Goal: Task Accomplishment & Management: Use online tool/utility

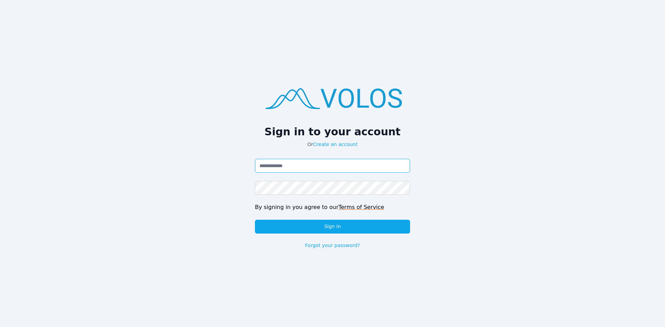
drag, startPoint x: 291, startPoint y: 162, endPoint x: 296, endPoint y: 163, distance: 5.1
click at [291, 162] on input "Email address" at bounding box center [332, 166] width 155 height 14
type input "**********"
click at [333, 245] on link "Forgot your password?" at bounding box center [332, 245] width 55 height 7
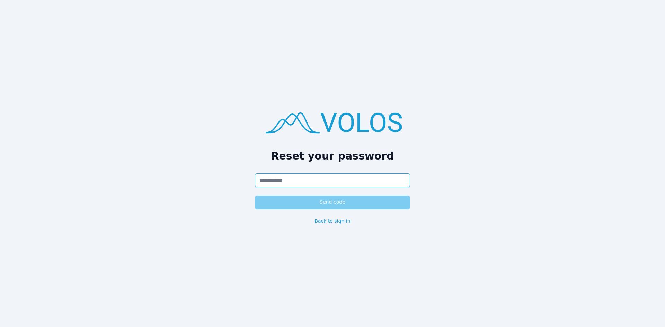
click at [290, 174] on input "Email address" at bounding box center [332, 180] width 155 height 14
type input "**********"
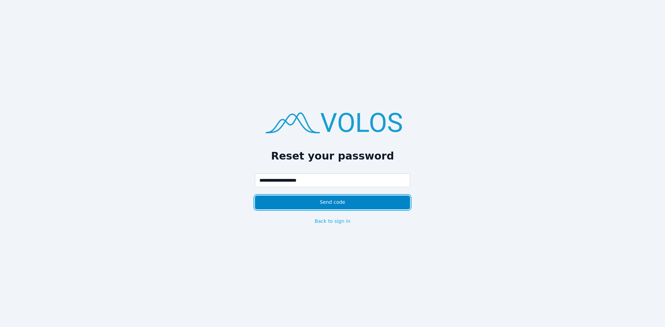
click at [306, 209] on button "Send code" at bounding box center [332, 203] width 155 height 14
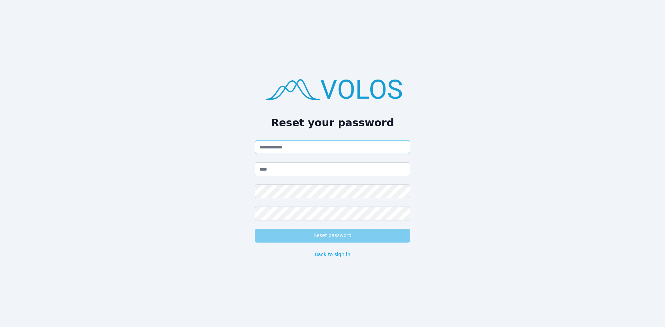
click at [289, 149] on input "Email address" at bounding box center [332, 147] width 155 height 14
type input "**********"
click at [296, 169] on input "Code" at bounding box center [332, 169] width 155 height 14
paste input "******"
type input "******"
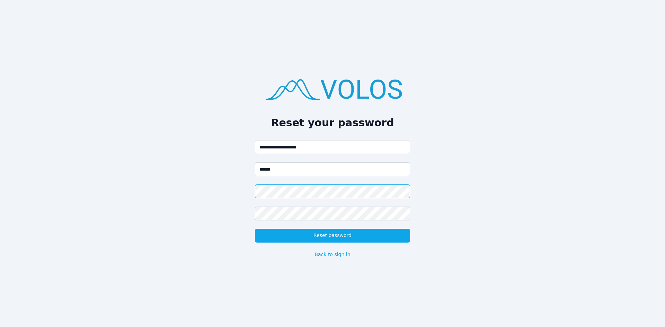
click at [161, 180] on div "**********" at bounding box center [332, 163] width 665 height 327
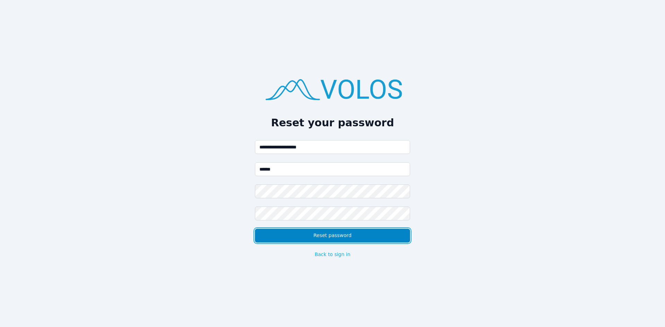
click at [329, 241] on button "Reset password" at bounding box center [332, 236] width 155 height 14
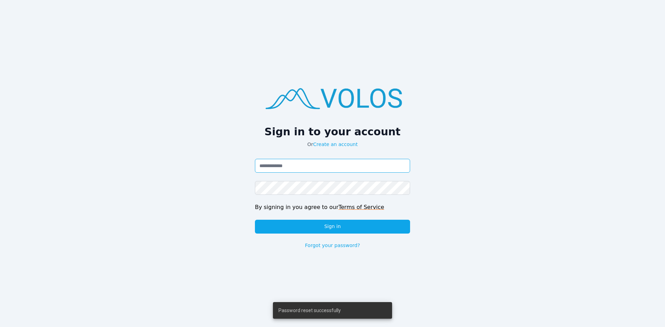
click at [280, 170] on input "Email address" at bounding box center [332, 166] width 155 height 14
click at [277, 161] on input "Email address" at bounding box center [332, 166] width 155 height 14
type input "*"
type input "**********"
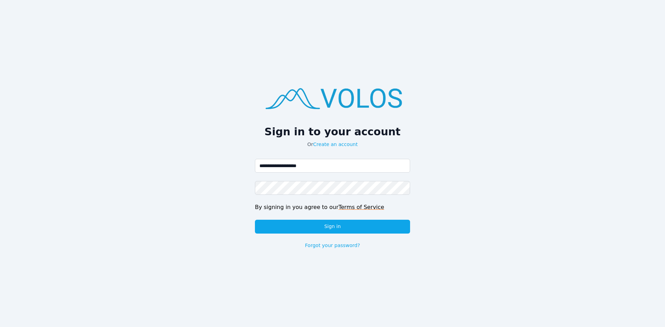
drag, startPoint x: 269, startPoint y: 200, endPoint x: 268, endPoint y: 196, distance: 4.3
click at [269, 199] on div "**********" at bounding box center [332, 204] width 155 height 90
click at [255, 220] on button "Sign in" at bounding box center [332, 227] width 155 height 14
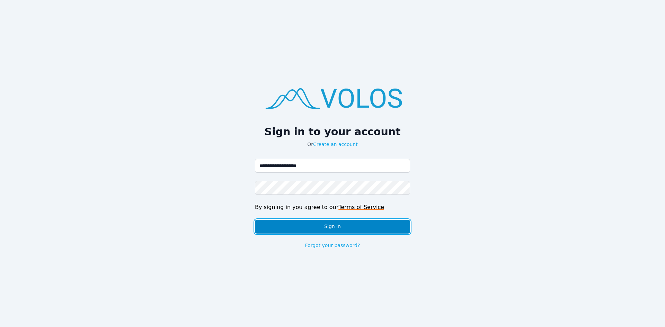
click at [319, 228] on button "Sign in" at bounding box center [332, 227] width 155 height 14
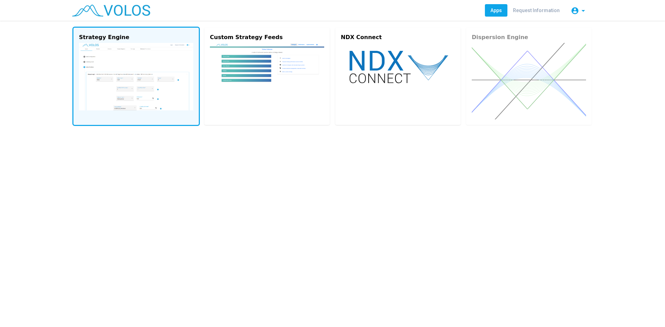
click at [129, 86] on img at bounding box center [136, 76] width 114 height 67
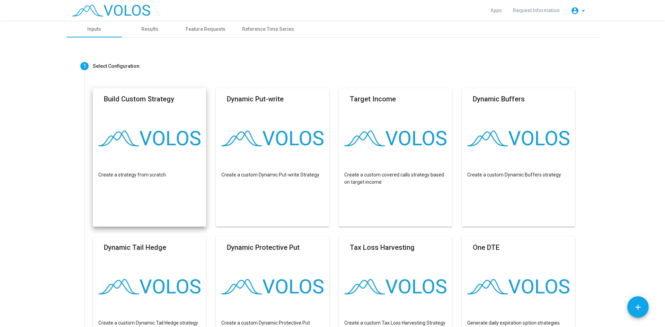
click at [139, 149] on mat-card "Build Custom Strategy Create a strategy from scratch" at bounding box center [149, 157] width 113 height 138
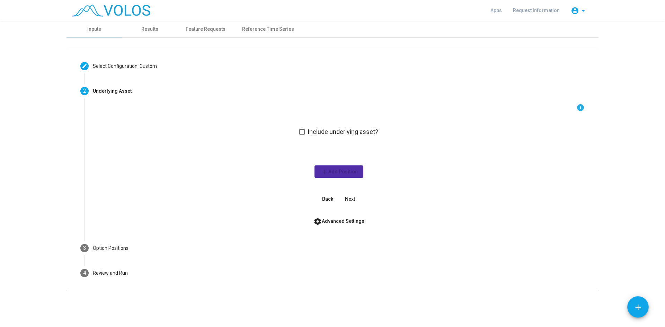
click at [301, 131] on span at bounding box center [302, 132] width 6 height 6
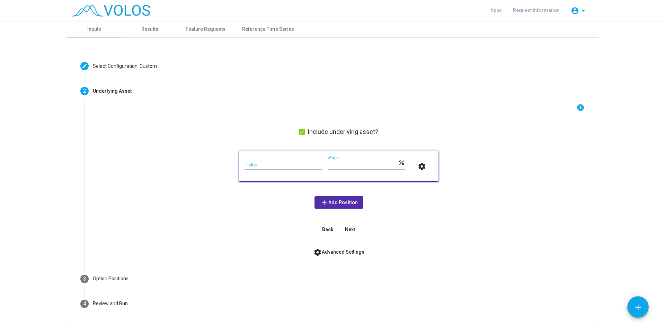
click at [265, 164] on input "Ticker" at bounding box center [283, 165] width 78 height 6
type input "*"
type input "**********"
click at [333, 202] on span "add Add Position" at bounding box center [339, 203] width 38 height 6
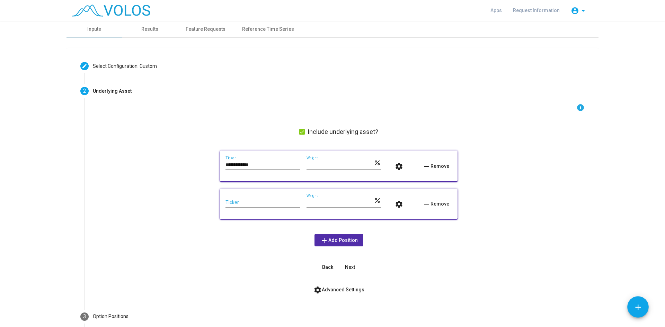
click at [264, 200] on input "Ticker" at bounding box center [262, 203] width 74 height 6
click at [348, 266] on span "Next" at bounding box center [350, 267] width 10 height 6
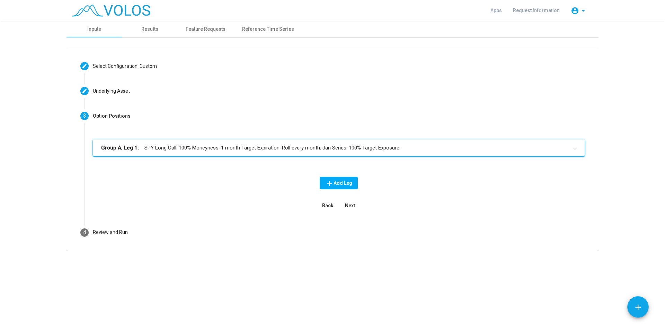
click at [175, 149] on mat-panel-title "Group A, Leg 1: SPY Long Call. 100% Moneyness. 1 month Target Expiration. Roll …" at bounding box center [334, 148] width 467 height 8
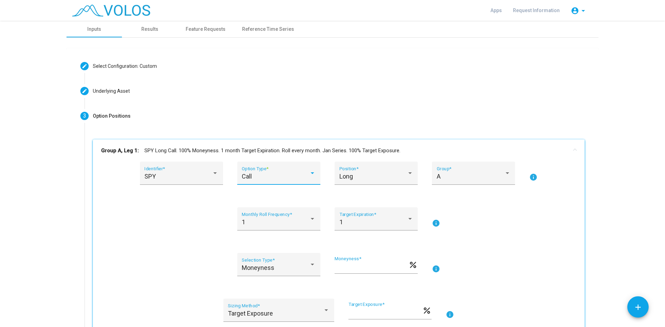
click at [287, 180] on div "Call" at bounding box center [275, 176] width 67 height 7
click at [287, 177] on span "Call" at bounding box center [276, 176] width 74 height 19
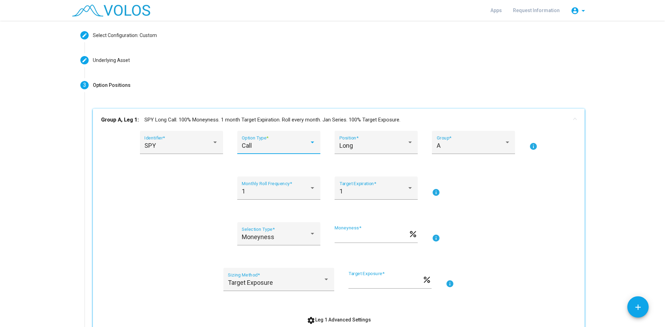
scroll to position [69, 0]
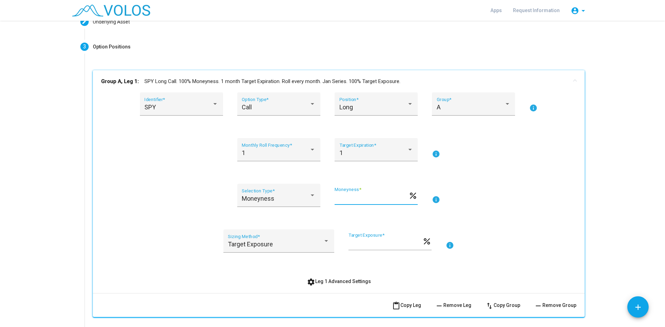
click at [357, 195] on input "***" at bounding box center [371, 198] width 74 height 7
type input "*"
type input "***"
click at [463, 106] on div "A" at bounding box center [469, 107] width 67 height 7
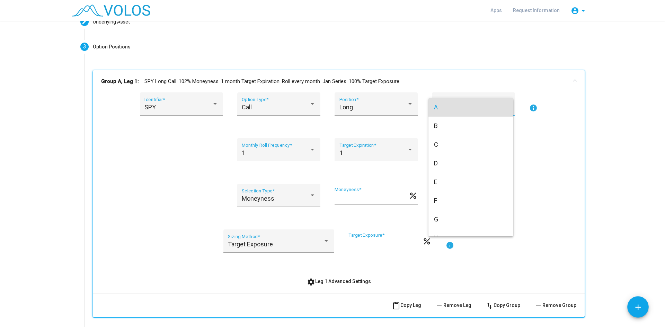
click at [463, 106] on span "A" at bounding box center [471, 107] width 74 height 19
click at [178, 186] on div "Moneyness Selection Type * *** Moneyness * percent info" at bounding box center [338, 199] width 475 height 31
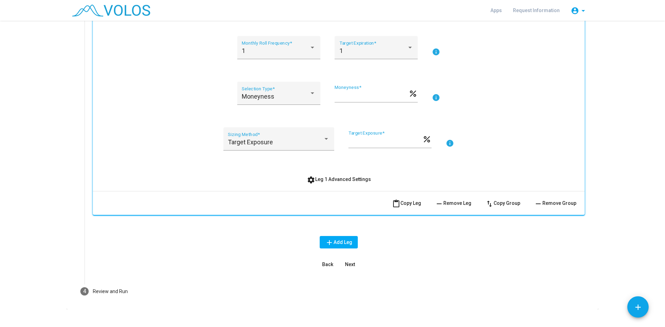
scroll to position [173, 0]
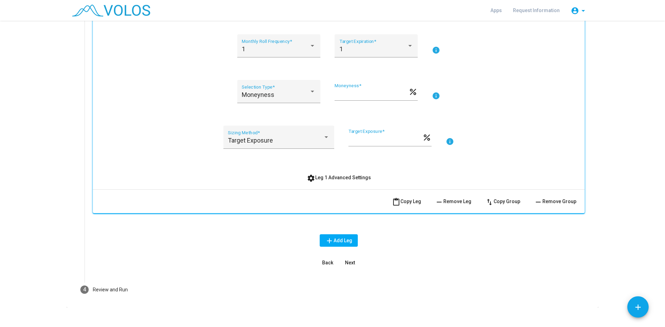
click at [326, 239] on mat-icon "add" at bounding box center [329, 241] width 8 height 8
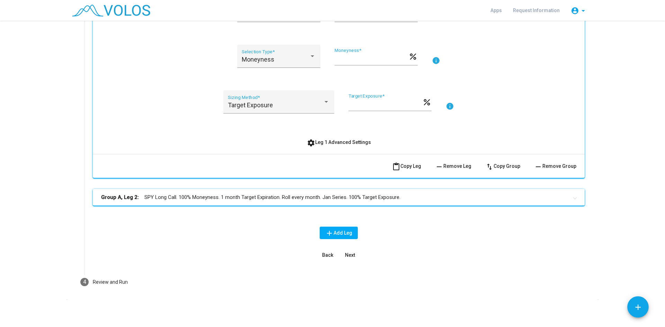
scroll to position [209, 0]
click at [287, 201] on mat-expansion-panel-header "Group A, Leg 2: SPY Long Call. 100% Moneyness. 1 month Target Expiration. Roll …" at bounding box center [338, 196] width 491 height 17
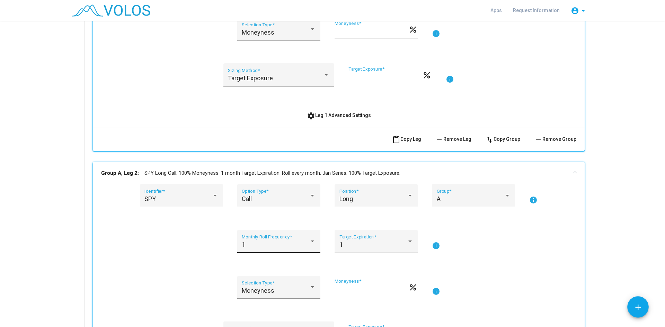
scroll to position [278, 0]
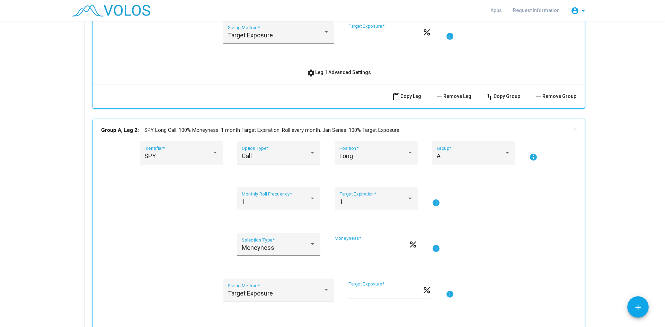
click at [263, 149] on div "Call Option Type *" at bounding box center [279, 155] width 74 height 18
click at [263, 149] on span "Call" at bounding box center [276, 156] width 74 height 19
click at [384, 152] on div "Long Position *" at bounding box center [376, 155] width 74 height 18
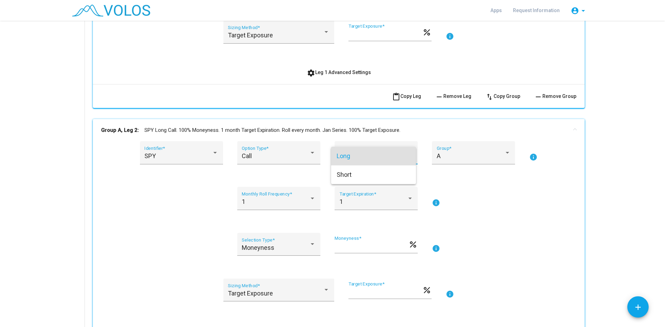
click at [383, 152] on span "Long" at bounding box center [373, 156] width 74 height 19
click at [383, 152] on div "Long Position *" at bounding box center [376, 155] width 74 height 18
click at [371, 170] on span "Short" at bounding box center [373, 174] width 74 height 19
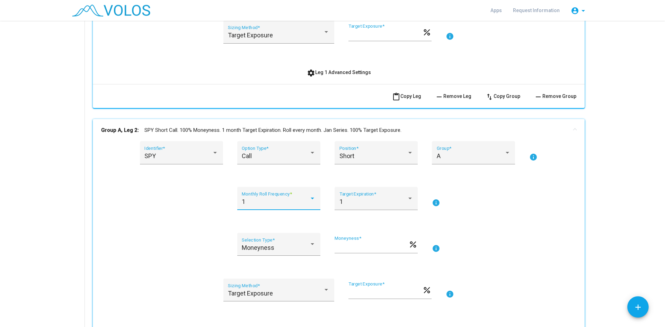
click at [281, 200] on div "1" at bounding box center [275, 201] width 67 height 7
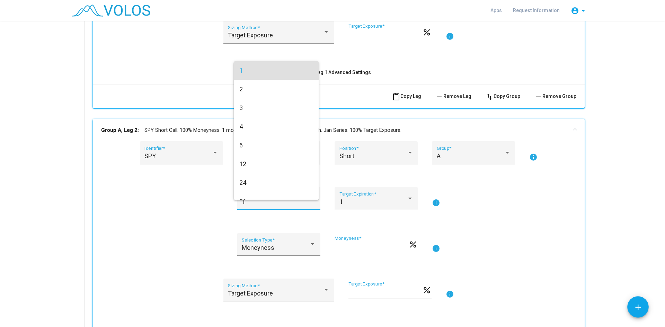
click at [281, 200] on div at bounding box center [332, 163] width 665 height 327
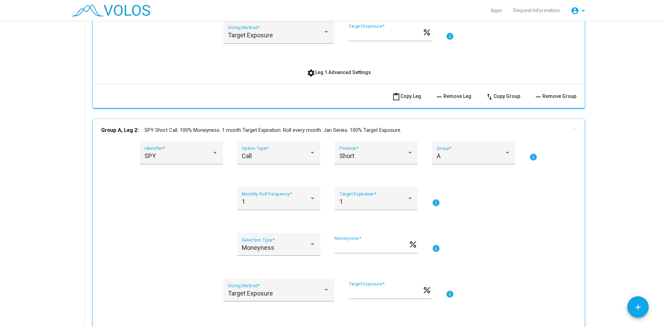
click at [197, 208] on div "1 Monthly Roll Frequency * 1 Target Expiration * info" at bounding box center [338, 202] width 475 height 31
click at [500, 154] on div "A" at bounding box center [469, 156] width 67 height 7
click at [500, 154] on span "A" at bounding box center [471, 156] width 74 height 19
click at [160, 206] on div "1 Monthly Roll Frequency * 1 Target Expiration * info" at bounding box center [338, 202] width 475 height 31
click at [133, 232] on div "SPY Identifier * Call Option Type * Short Position * A Group * info 1 Monthly R…" at bounding box center [338, 238] width 475 height 195
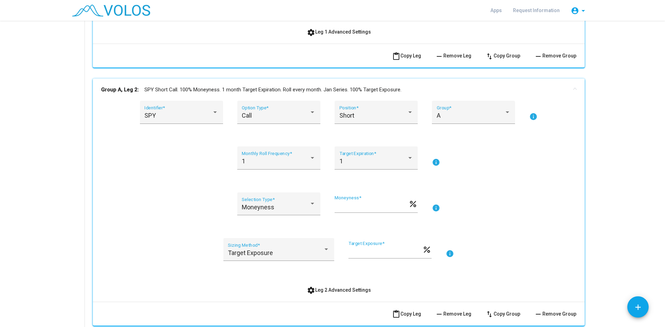
scroll to position [313, 0]
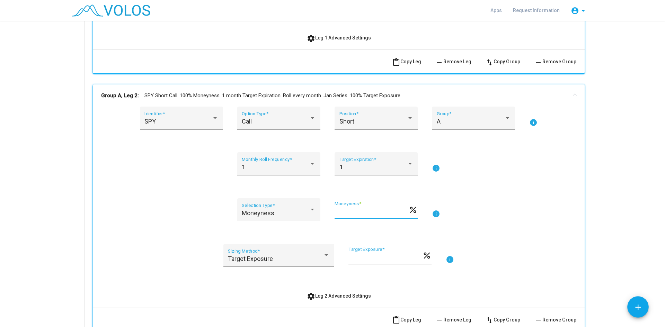
click at [375, 213] on input "***" at bounding box center [371, 212] width 74 height 7
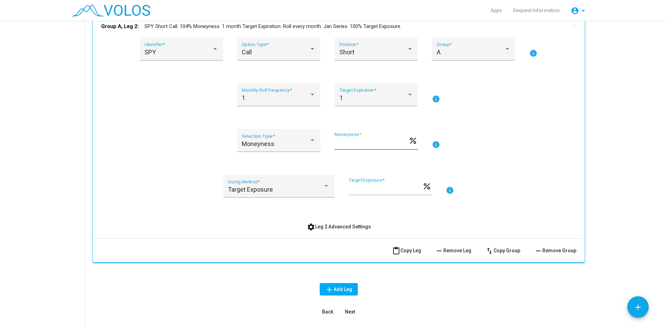
click at [106, 137] on div "Moneyness Selection Type * *** Moneyness * percent info" at bounding box center [338, 144] width 475 height 31
click at [362, 147] on div "*** Moneyness *" at bounding box center [371, 141] width 74 height 18
click at [183, 157] on div "Moneyness Selection Type * *** Moneyness * percent info" at bounding box center [338, 144] width 475 height 31
click at [129, 161] on div "SPY Identifier * Call Option Type * Short Position * A Group * info 1 Monthly R…" at bounding box center [338, 134] width 475 height 195
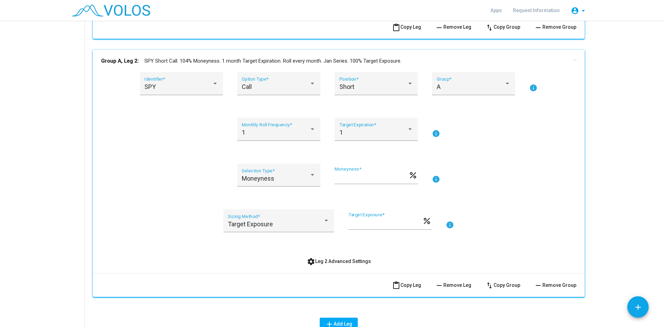
click at [371, 171] on div "*** Moneyness *" at bounding box center [371, 175] width 74 height 18
click at [365, 177] on input "***" at bounding box center [371, 177] width 74 height 7
click at [152, 173] on div "Moneyness Selection Type * *** Moneyness * percent info" at bounding box center [338, 179] width 475 height 31
click at [387, 182] on div "*** Moneyness *" at bounding box center [371, 175] width 74 height 18
type input "***"
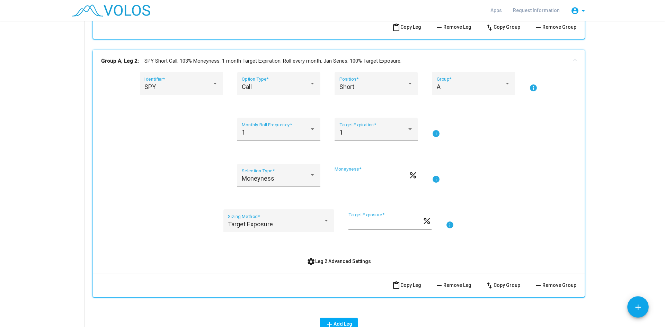
click at [133, 137] on div "1 Monthly Roll Frequency * 1 Target Expiration * info" at bounding box center [338, 133] width 475 height 31
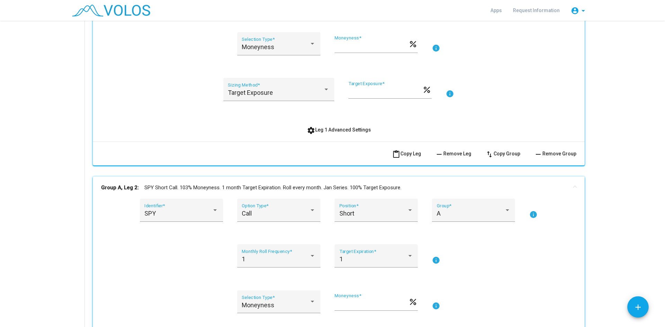
scroll to position [209, 0]
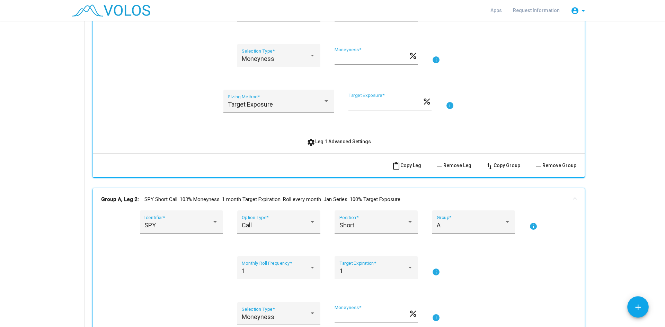
click at [353, 56] on input "***" at bounding box center [371, 58] width 74 height 7
type input "***"
click at [168, 258] on div "1 Monthly Roll Frequency * 1 Target Expiration * info" at bounding box center [338, 271] width 475 height 31
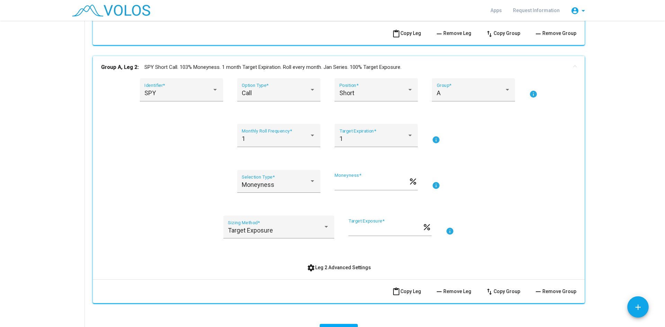
scroll to position [417, 0]
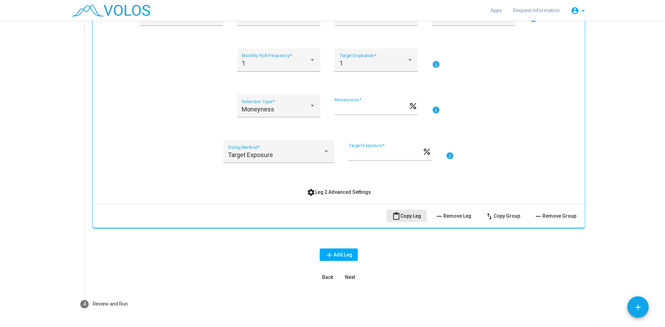
click at [408, 216] on span "content_paste Copy Leg" at bounding box center [406, 216] width 29 height 6
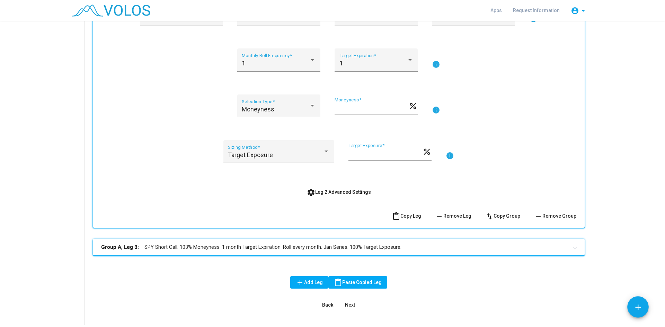
click at [338, 192] on span "settings Leg 2 Advanced Settings" at bounding box center [339, 192] width 64 height 6
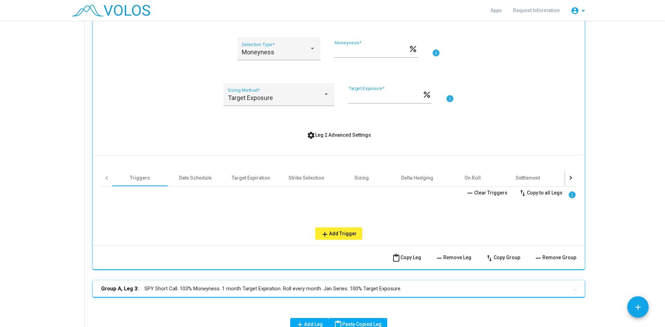
scroll to position [485, 0]
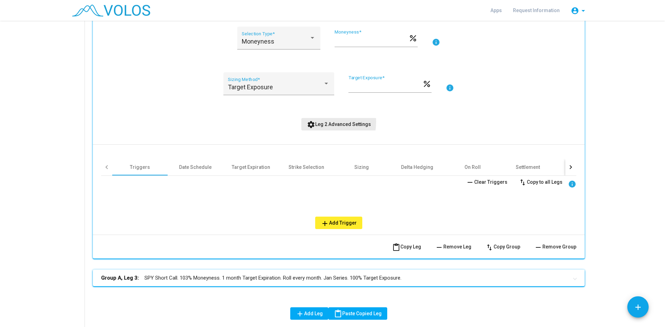
click at [318, 122] on span "settings Leg 2 Advanced Settings" at bounding box center [339, 124] width 64 height 6
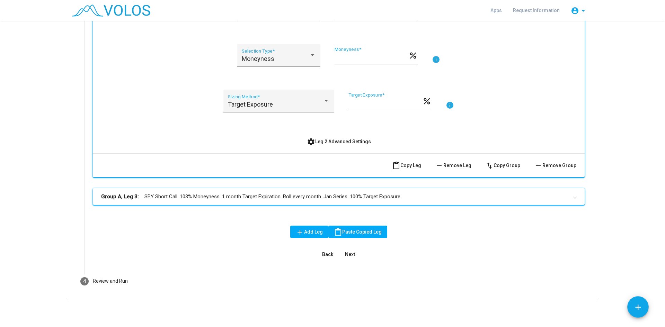
click at [322, 141] on span "settings Leg 2 Advanced Settings" at bounding box center [339, 142] width 64 height 6
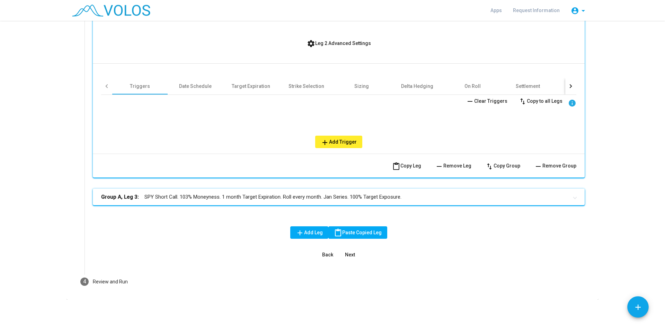
scroll to position [566, 0]
click at [311, 235] on span "add Add Leg" at bounding box center [309, 232] width 27 height 6
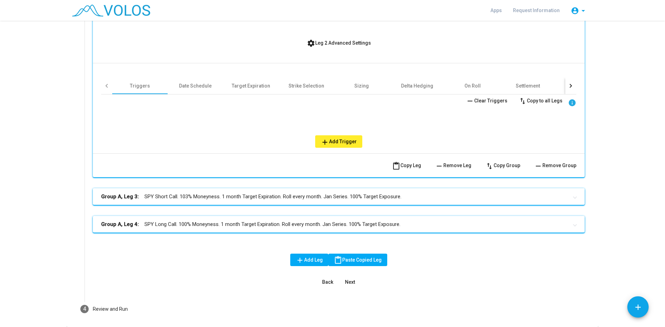
click at [267, 194] on mat-panel-title "Group A, Leg 3: SPY Short Call. 103% Moneyness. 1 month Target Expiration. Roll…" at bounding box center [334, 197] width 467 height 8
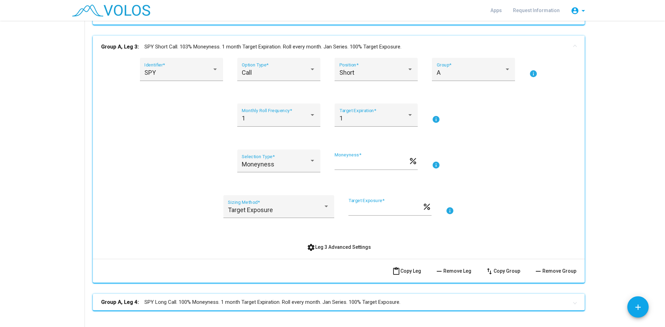
scroll to position [704, 0]
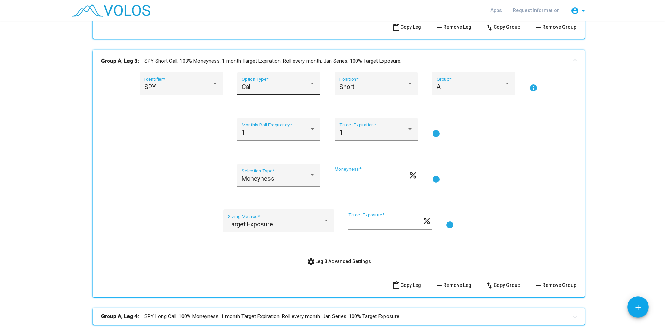
click at [276, 83] on div "Call Option Type *" at bounding box center [279, 86] width 74 height 18
click at [276, 83] on span "Call" at bounding box center [276, 87] width 74 height 19
click at [528, 163] on div "SPY Identifier * Call Option Type * Short Position * A Group * info 1 Monthly R…" at bounding box center [338, 169] width 475 height 195
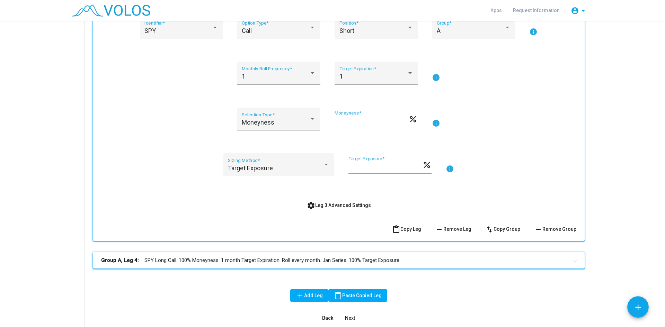
scroll to position [824, 0]
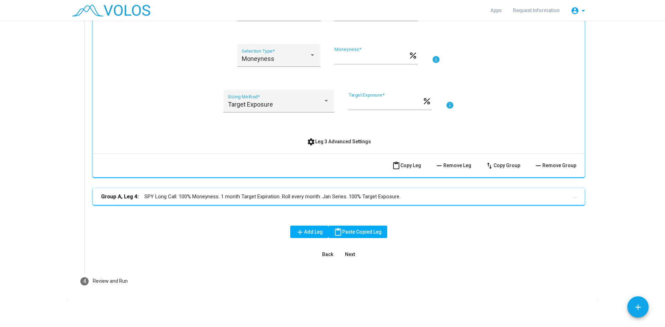
click at [350, 197] on mat-panel-title "Group A, Leg 4: SPY Long Call. 100% Moneyness. 1 month Target Expiration. Roll …" at bounding box center [334, 197] width 467 height 8
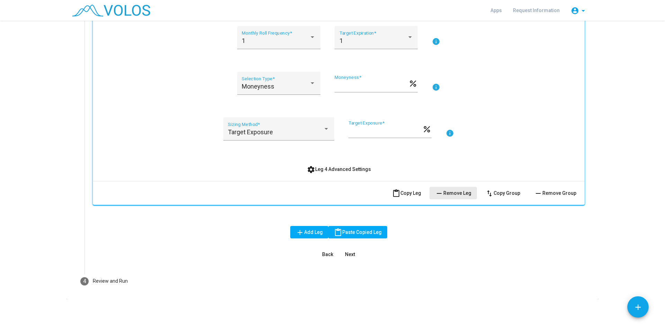
click at [454, 190] on button "remove Remove Leg" at bounding box center [452, 193] width 47 height 12
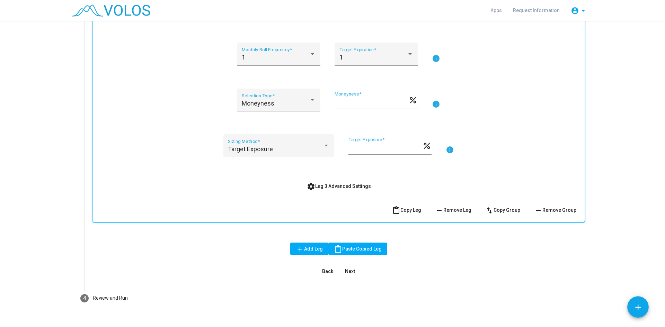
scroll to position [796, 0]
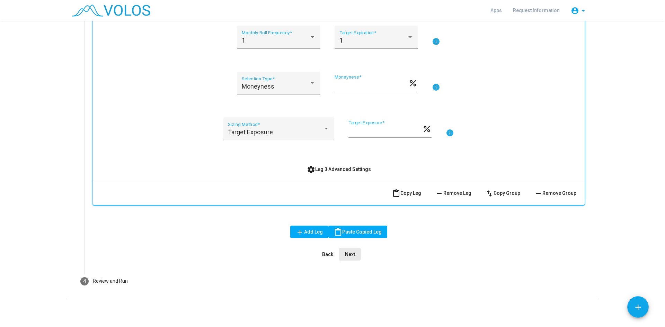
click at [346, 253] on span "Next" at bounding box center [350, 255] width 10 height 6
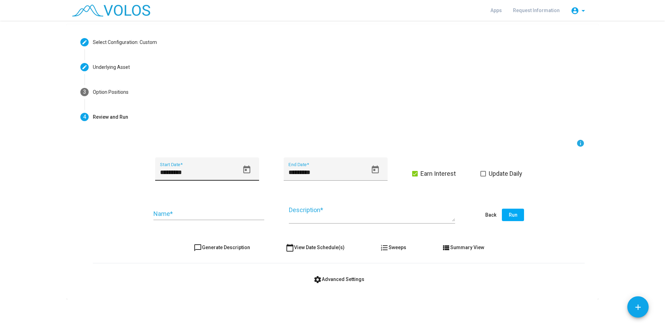
click at [252, 170] on div "********* Start Date *" at bounding box center [207, 168] width 104 height 23
click at [245, 170] on icon "Open calendar" at bounding box center [246, 169] width 9 height 9
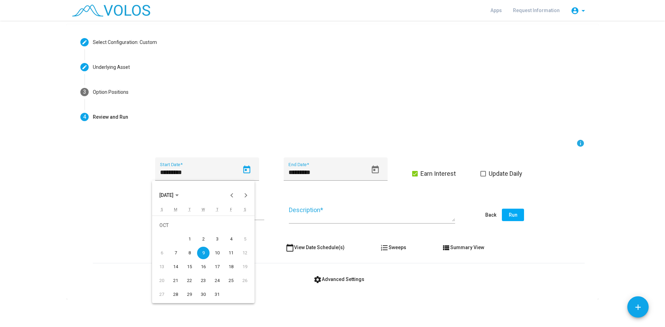
click at [173, 194] on span "OCT 2024" at bounding box center [166, 196] width 14 height 6
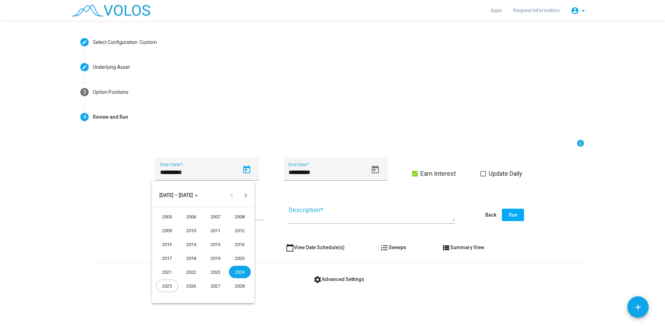
click at [167, 244] on div "2013" at bounding box center [167, 244] width 22 height 12
click at [173, 229] on div "JAN" at bounding box center [167, 230] width 22 height 12
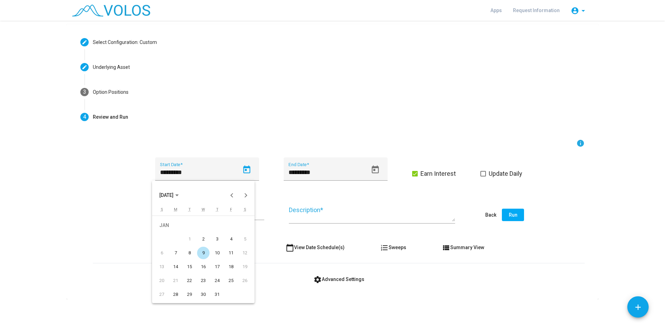
click at [381, 209] on div at bounding box center [332, 163] width 665 height 327
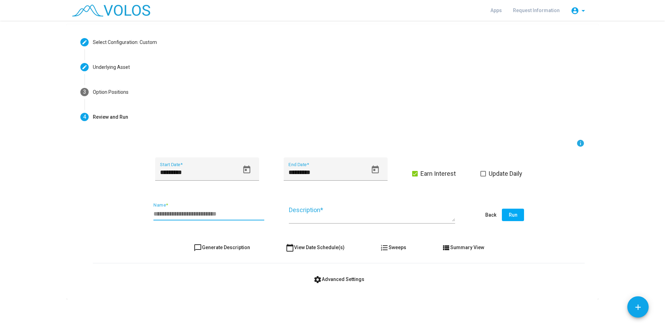
click at [189, 213] on input "Name *" at bounding box center [208, 213] width 111 height 7
type input "**********"
click at [323, 217] on textarea "Description *" at bounding box center [372, 214] width 166 height 16
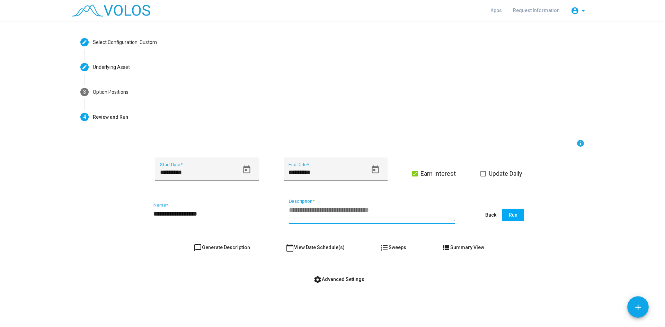
type textarea "*"
type textarea "**********"
click at [513, 216] on span "Run" at bounding box center [512, 215] width 9 height 6
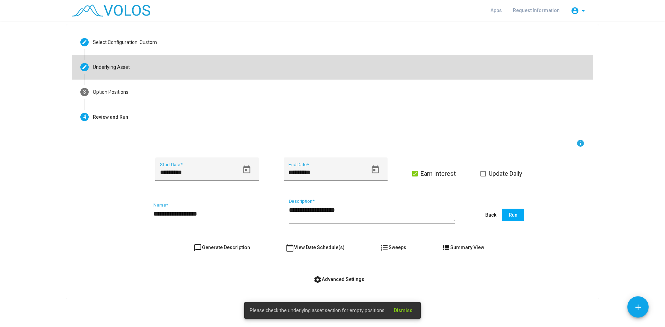
click at [82, 67] on mat-icon "create" at bounding box center [85, 67] width 6 height 6
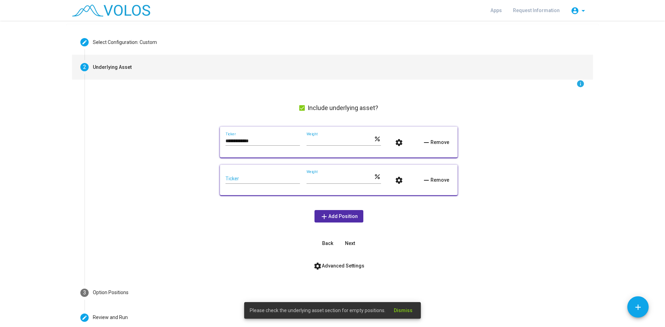
click at [435, 180] on span "remove Remove" at bounding box center [435, 180] width 27 height 6
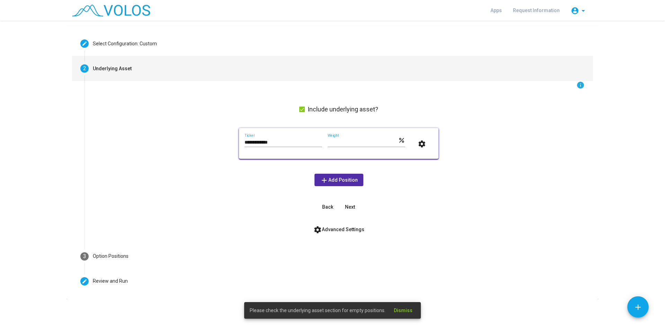
scroll to position [22, 0]
click at [84, 66] on div "2" at bounding box center [84, 69] width 8 height 8
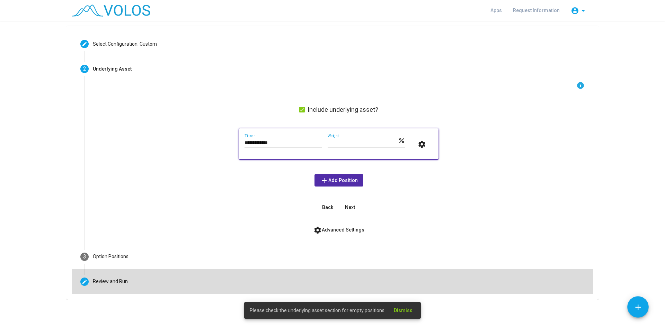
click at [98, 281] on div "Review and Run" at bounding box center [110, 281] width 35 height 7
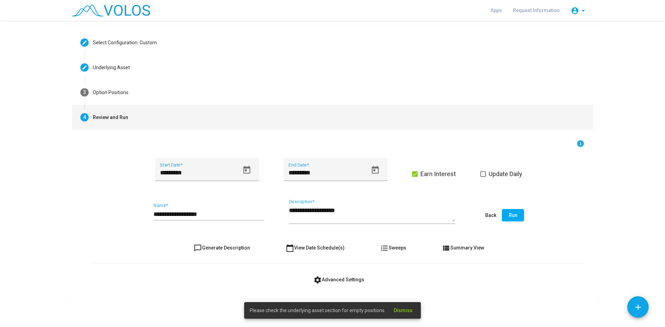
scroll to position [24, 0]
click at [515, 215] on button "Run" at bounding box center [512, 215] width 22 height 12
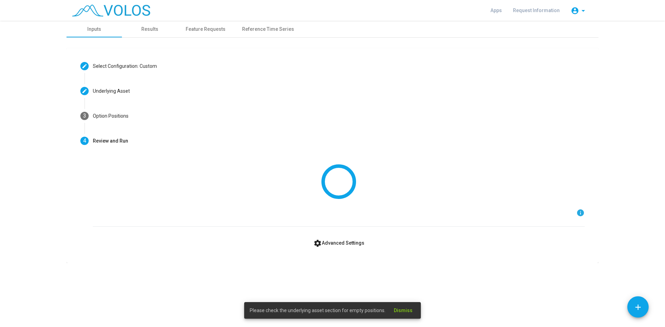
scroll to position [0, 0]
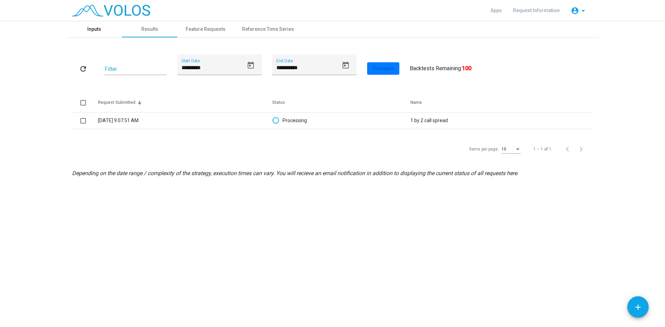
click at [95, 25] on div "Inputs" at bounding box center [93, 29] width 55 height 17
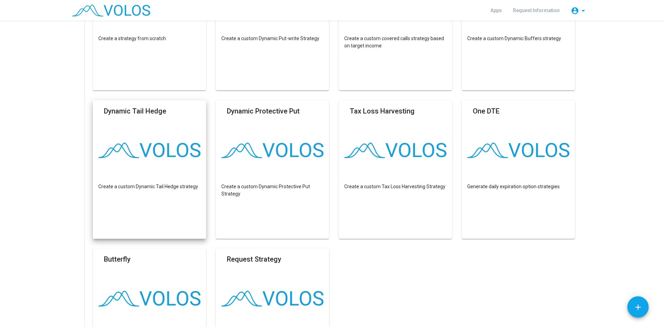
scroll to position [208, 0]
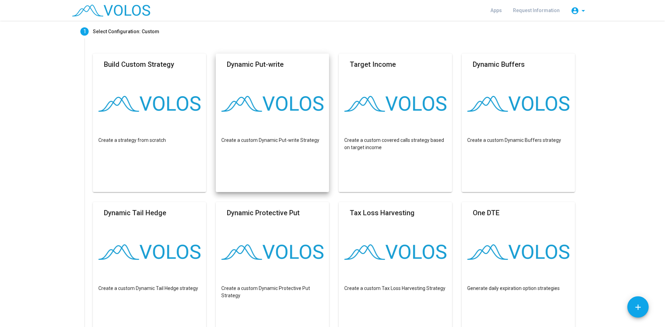
click at [280, 140] on p "Create a custom Dynamic Put-write Strategy" at bounding box center [272, 140] width 102 height 7
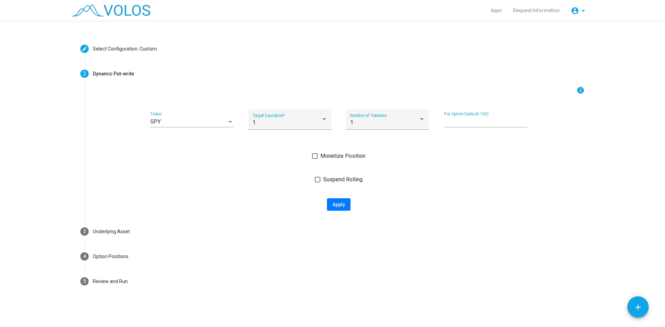
drag, startPoint x: 0, startPoint y: 121, endPoint x: 22, endPoint y: 122, distance: 22.2
click at [0, 121] on as-strategy-engine-wrapper "**********" at bounding box center [332, 151] width 665 height 296
click at [298, 121] on div "1" at bounding box center [286, 122] width 69 height 6
click at [298, 121] on span "1" at bounding box center [287, 122] width 75 height 17
click at [401, 123] on div "1" at bounding box center [384, 122] width 69 height 6
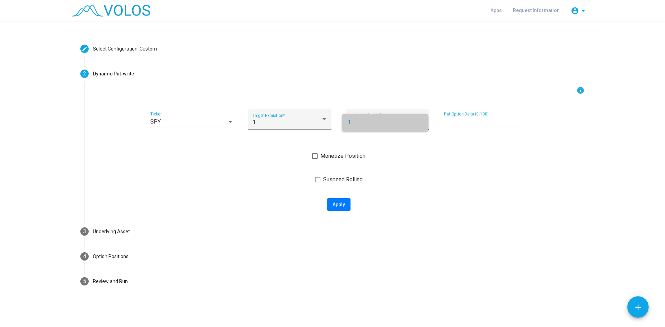
click at [401, 123] on span "1" at bounding box center [384, 122] width 75 height 17
click at [412, 179] on div "Suspend Rolling" at bounding box center [338, 179] width 491 height 9
click at [386, 120] on div "1" at bounding box center [384, 122] width 69 height 6
click at [427, 119] on mat-option "1" at bounding box center [385, 122] width 86 height 17
click at [422, 117] on div at bounding box center [421, 119] width 6 height 6
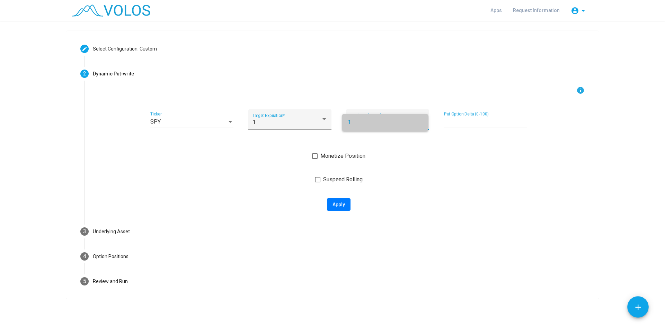
click at [422, 117] on span "1" at bounding box center [384, 122] width 75 height 17
click at [288, 120] on div "1" at bounding box center [286, 122] width 69 height 6
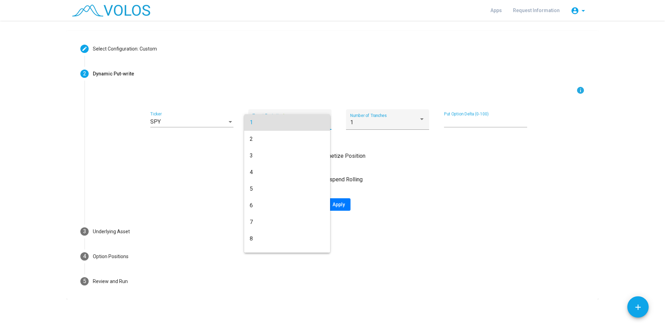
drag, startPoint x: 10, startPoint y: 141, endPoint x: 36, endPoint y: 147, distance: 26.4
click at [11, 141] on div at bounding box center [332, 163] width 665 height 327
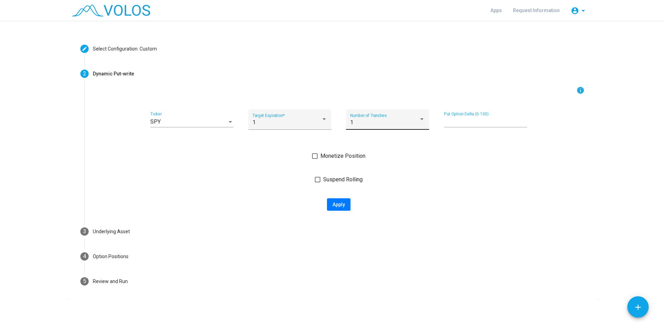
click at [421, 114] on div "1 Number of Tranches" at bounding box center [387, 122] width 75 height 16
click at [420, 118] on span "1" at bounding box center [384, 122] width 75 height 17
click at [579, 88] on mat-icon "info" at bounding box center [580, 90] width 8 height 8
click at [332, 159] on span "Monetize Position" at bounding box center [342, 156] width 45 height 8
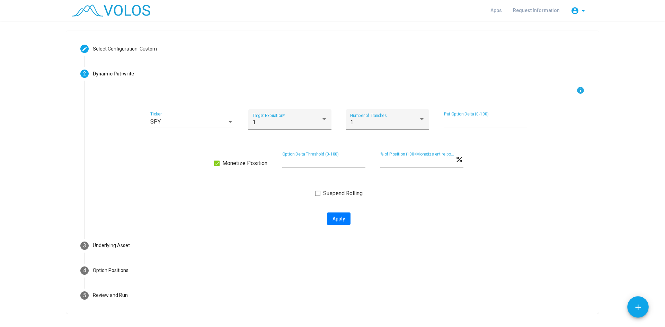
click at [293, 169] on div "** Option Delta Threshold (0-100)" at bounding box center [323, 163] width 83 height 22
click at [296, 164] on input "**" at bounding box center [323, 162] width 83 height 6
click at [152, 166] on div "Monetize Position Option Delta Threshold (0-100) *** % of Position (100=Monetiz…" at bounding box center [338, 163] width 491 height 22
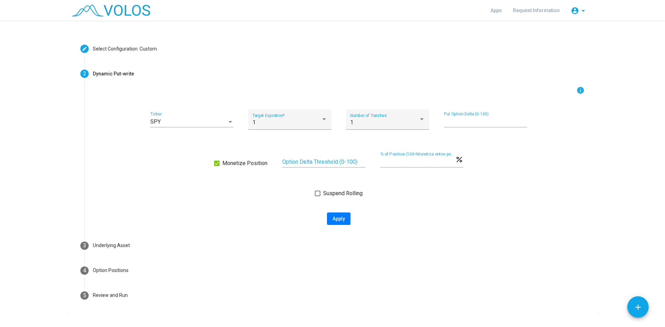
click at [316, 192] on span at bounding box center [318, 194] width 6 height 6
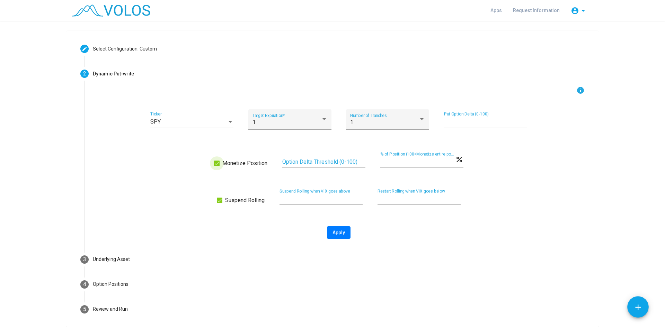
click at [247, 159] on span "Monetize Position" at bounding box center [244, 163] width 45 height 8
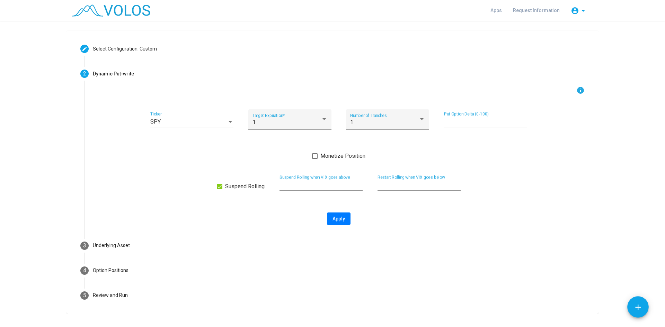
click at [217, 186] on span at bounding box center [220, 187] width 6 height 6
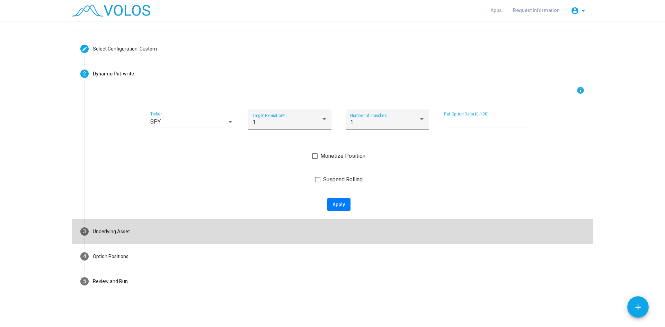
click at [109, 226] on mat-step-header "3 Underlying Asset" at bounding box center [332, 231] width 521 height 25
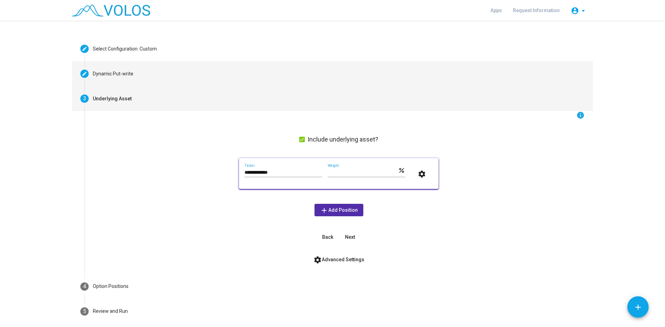
click at [106, 76] on div "Dynamic Put-write" at bounding box center [113, 73] width 40 height 7
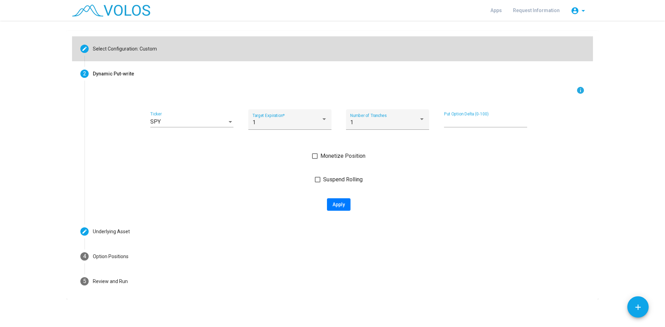
click at [123, 48] on div "Select Configuration: Custom" at bounding box center [125, 48] width 64 height 7
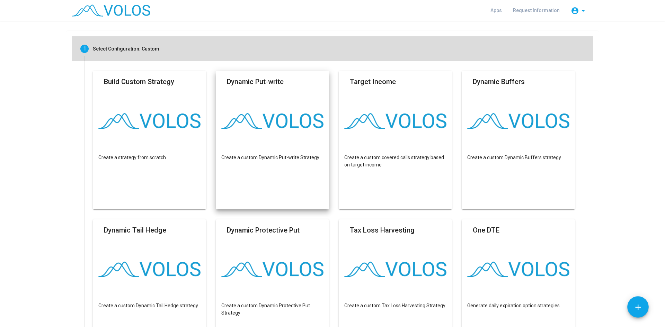
click at [123, 48] on div "Select Configuration: Custom" at bounding box center [126, 48] width 66 height 7
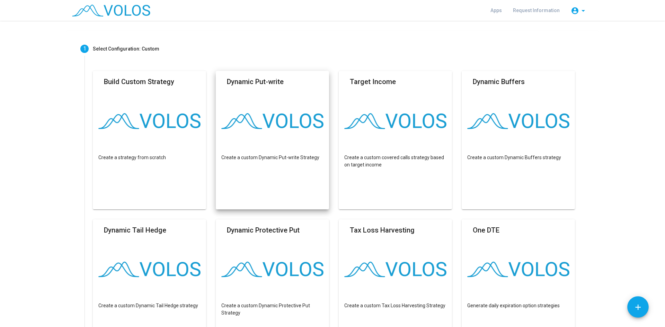
click at [257, 152] on mat-card "Dynamic Put-write Create a custom Dynamic Put-write Strategy" at bounding box center [272, 140] width 113 height 138
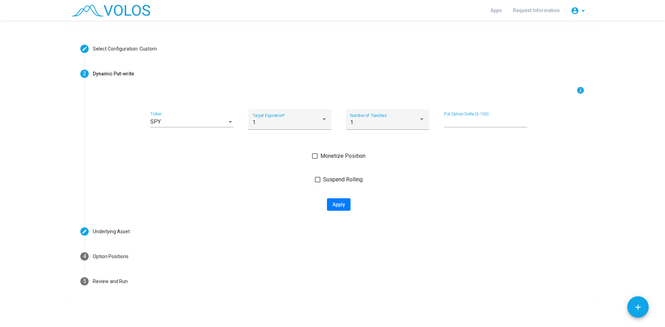
click at [577, 91] on mat-icon "info" at bounding box center [580, 90] width 8 height 8
click at [406, 123] on div "1" at bounding box center [384, 122] width 69 height 6
click at [410, 121] on span "1" at bounding box center [384, 122] width 75 height 17
click at [306, 118] on div "1 Target Expiration *" at bounding box center [289, 122] width 75 height 16
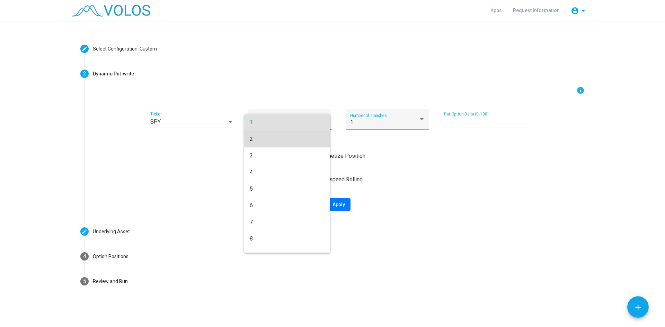
click at [292, 141] on span "2" at bounding box center [287, 139] width 75 height 17
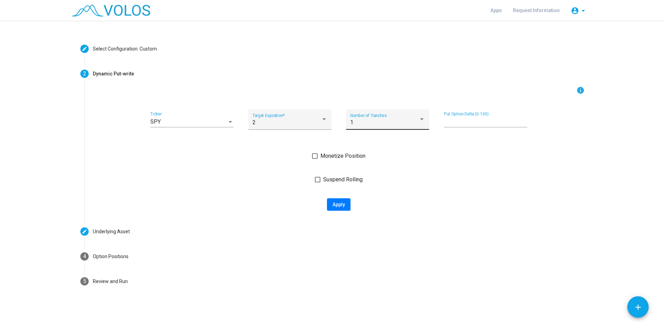
click at [400, 115] on div "1 Number of Tranches" at bounding box center [387, 122] width 75 height 16
click at [400, 115] on span "1" at bounding box center [384, 122] width 75 height 17
click at [374, 123] on div "1" at bounding box center [384, 122] width 69 height 6
click at [365, 142] on span "2" at bounding box center [384, 139] width 75 height 17
drag, startPoint x: 116, startPoint y: 234, endPoint x: 125, endPoint y: 209, distance: 26.9
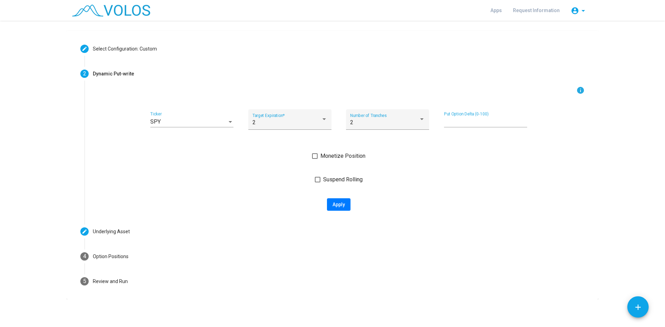
click at [125, 209] on mat-vertical-stepper "**********" at bounding box center [332, 164] width 521 height 257
click at [475, 121] on input "**" at bounding box center [485, 122] width 83 height 6
click at [474, 121] on input "**" at bounding box center [485, 122] width 83 height 6
type input "**"
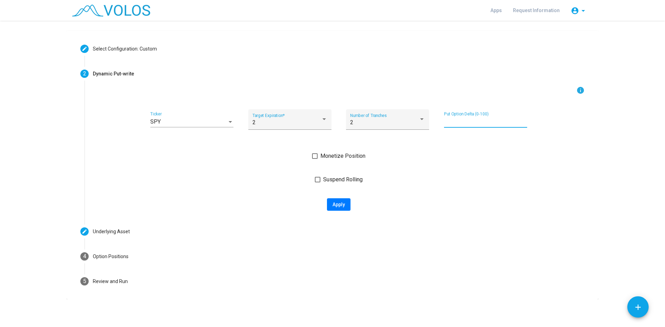
click at [42, 149] on as-strategy-engine-wrapper "**********" at bounding box center [332, 151] width 665 height 296
drag, startPoint x: 337, startPoint y: 206, endPoint x: 331, endPoint y: 206, distance: 6.6
click at [338, 205] on span "Apply" at bounding box center [338, 205] width 12 height 6
type input "**********"
type textarea "**********"
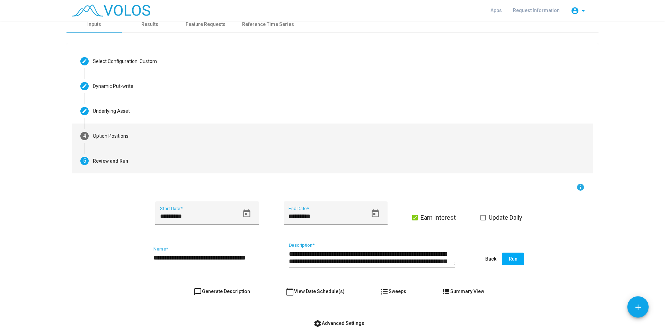
scroll to position [0, 0]
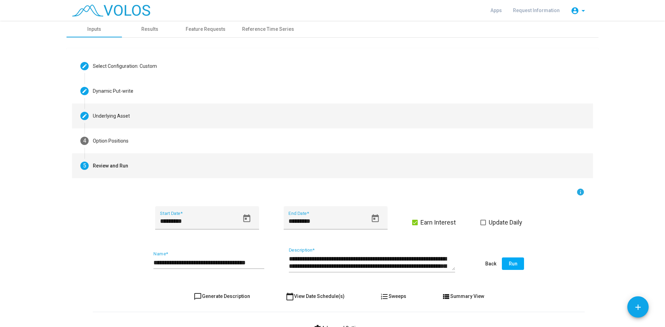
click at [110, 120] on mat-step-header "Editable create Underlying Asset" at bounding box center [332, 115] width 521 height 25
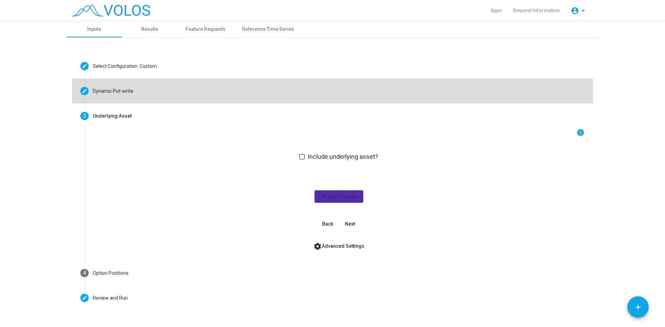
click at [102, 94] on div "Dynamic Put-write" at bounding box center [113, 91] width 40 height 7
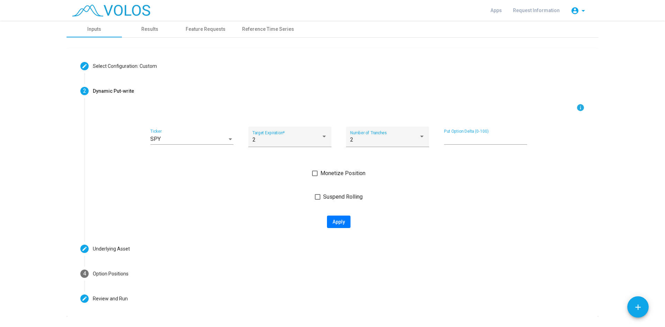
click at [106, 119] on div "info SPY Ticker 2 Target Expiration * 2 Number of Tranches ** Put Option Delta …" at bounding box center [338, 165] width 491 height 125
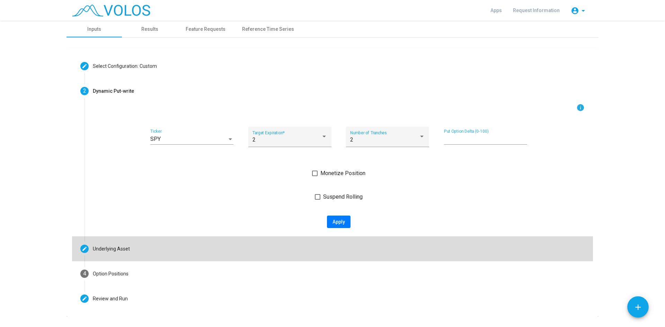
click at [114, 246] on div "Underlying Asset" at bounding box center [111, 248] width 37 height 7
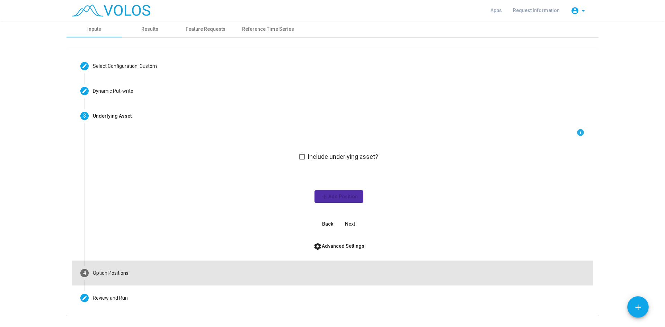
drag, startPoint x: 96, startPoint y: 272, endPoint x: 121, endPoint y: 247, distance: 35.7
click at [96, 272] on div "Option Positions" at bounding box center [111, 273] width 36 height 7
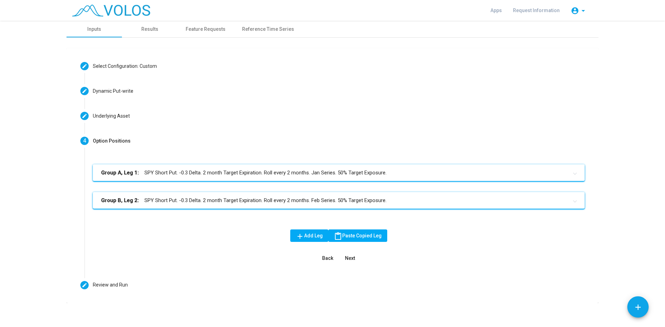
click at [187, 171] on mat-panel-title "Group A, Leg 1: SPY Short Put. -0.3 Delta. 2 month Target Expiration. Roll ever…" at bounding box center [334, 173] width 467 height 8
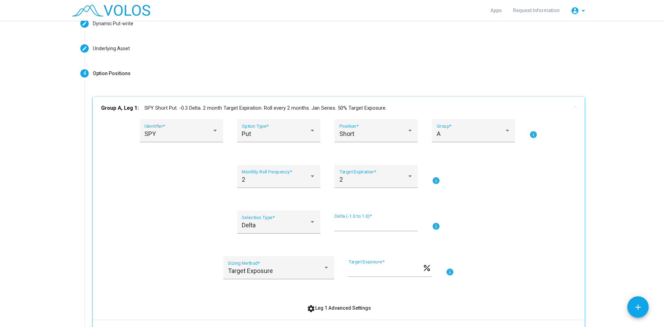
scroll to position [69, 0]
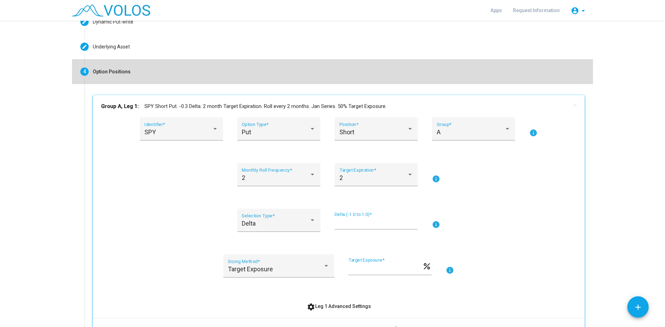
click at [93, 73] on div "Option Positions" at bounding box center [112, 71] width 38 height 7
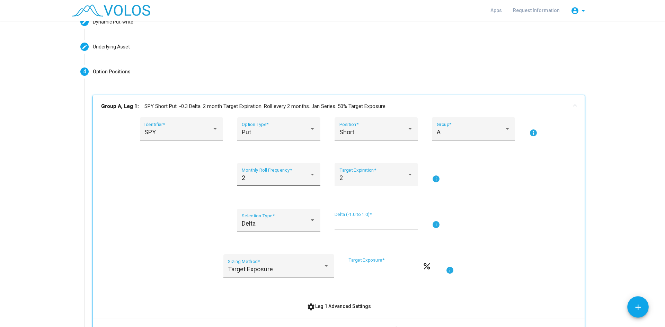
click at [287, 176] on div "2" at bounding box center [275, 177] width 67 height 7
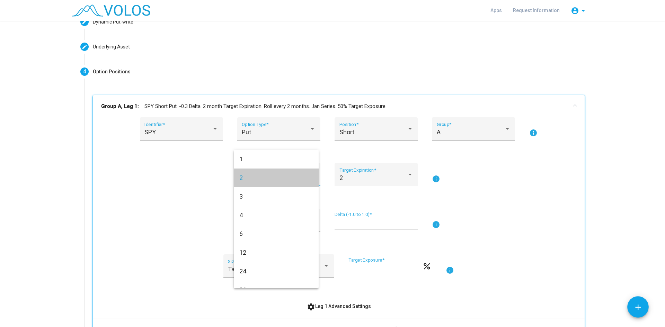
click at [286, 177] on span "2" at bounding box center [276, 178] width 74 height 19
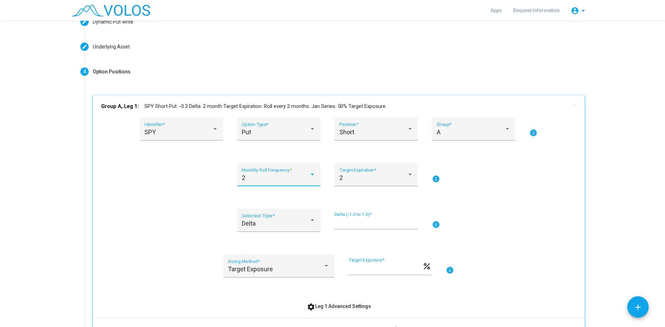
click at [292, 177] on div "2" at bounding box center [275, 177] width 67 height 7
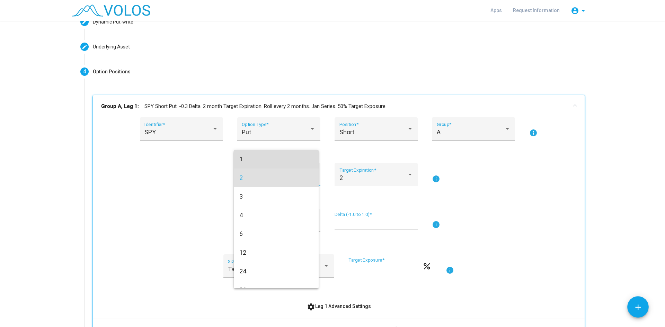
click at [283, 158] on span "1" at bounding box center [276, 159] width 74 height 19
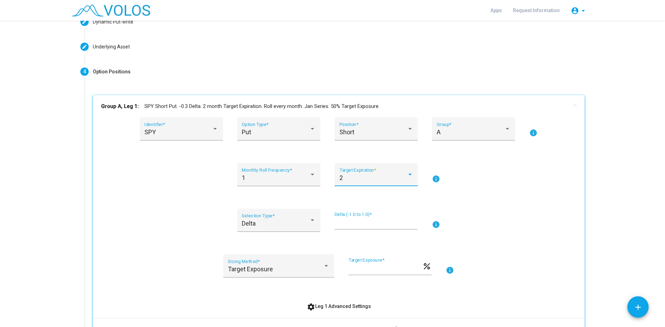
click at [394, 177] on div "2" at bounding box center [372, 177] width 67 height 7
click at [135, 180] on div at bounding box center [332, 163] width 665 height 327
click at [371, 186] on div "2 Target Expiration *" at bounding box center [375, 178] width 83 height 31
click at [373, 176] on div "2" at bounding box center [372, 177] width 67 height 7
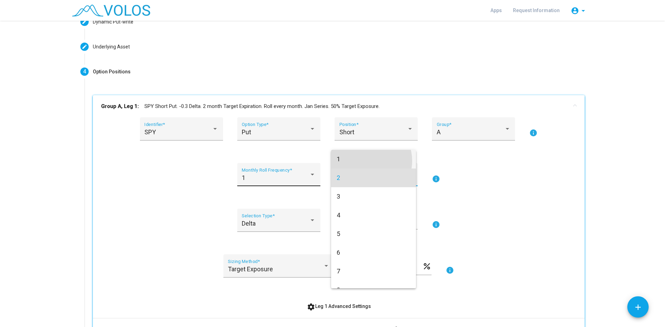
drag, startPoint x: 365, startPoint y: 161, endPoint x: 243, endPoint y: 173, distance: 123.1
click at [364, 161] on span "1" at bounding box center [373, 159] width 74 height 19
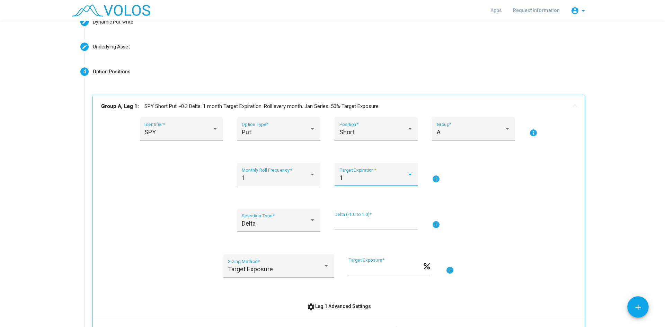
drag, startPoint x: 127, startPoint y: 192, endPoint x: 85, endPoint y: 148, distance: 60.2
click at [127, 191] on div "1 Monthly Roll Frequency * 1 Target Expiration * info" at bounding box center [338, 178] width 475 height 31
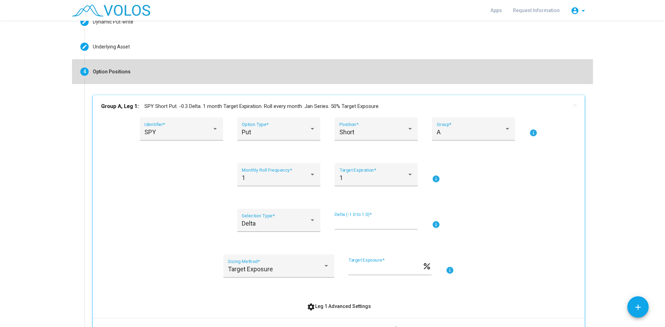
click at [117, 73] on div "Option Positions" at bounding box center [112, 71] width 38 height 7
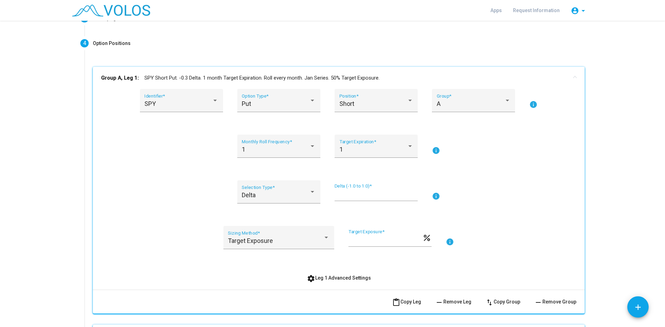
scroll to position [208, 0]
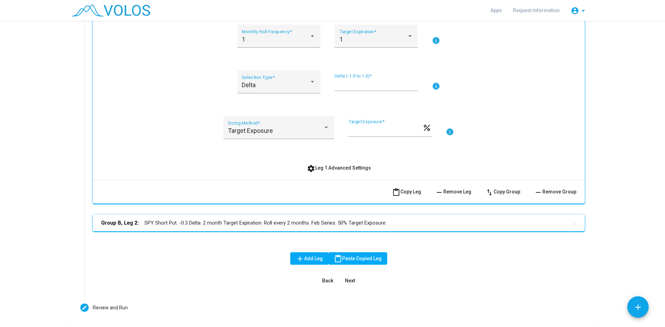
click at [252, 220] on mat-panel-title "Group B, Leg 2: SPY Short Put. -0.3 Delta. 2 month Target Expiration. Roll ever…" at bounding box center [334, 223] width 467 height 8
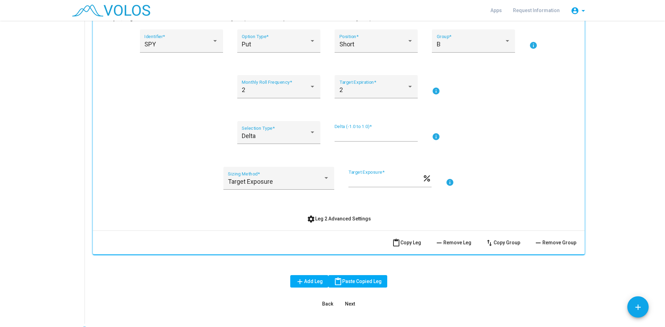
scroll to position [464, 0]
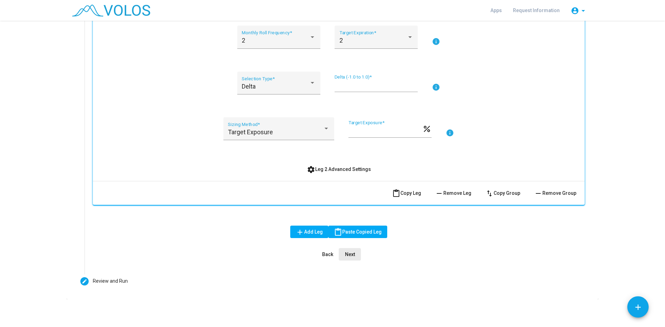
click at [348, 254] on span "Next" at bounding box center [350, 255] width 10 height 6
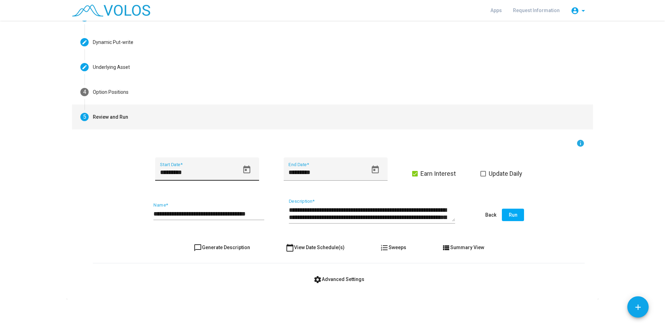
click at [203, 171] on input "*********" at bounding box center [199, 172] width 79 height 7
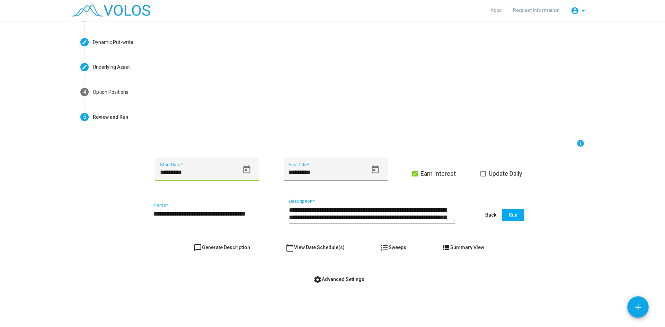
click at [178, 172] on input "*********" at bounding box center [199, 172] width 79 height 7
click at [248, 171] on button "Open calendar" at bounding box center [247, 170] width 16 height 16
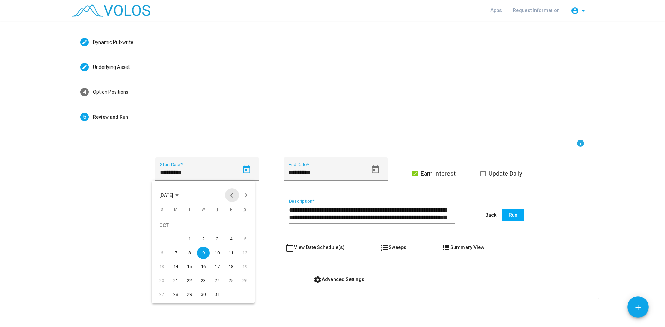
click at [232, 196] on button "Previous month" at bounding box center [232, 195] width 14 height 14
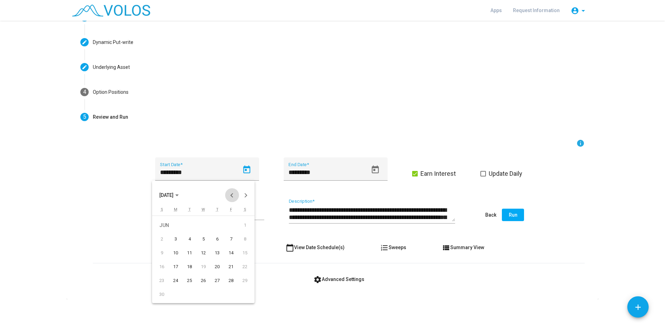
click at [232, 196] on button "Previous month" at bounding box center [232, 195] width 14 height 14
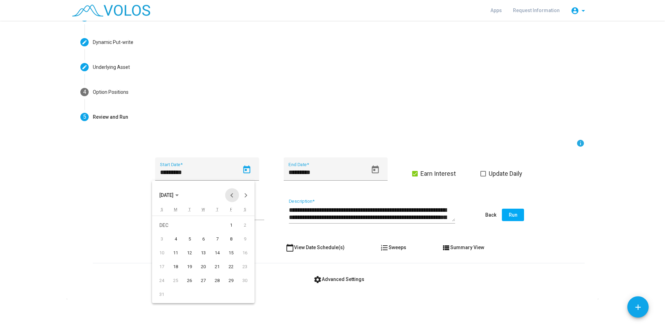
click at [232, 196] on button "Previous month" at bounding box center [232, 195] width 14 height 14
click at [231, 196] on button "Previous month" at bounding box center [232, 195] width 14 height 14
click at [230, 196] on button "Previous month" at bounding box center [232, 195] width 14 height 14
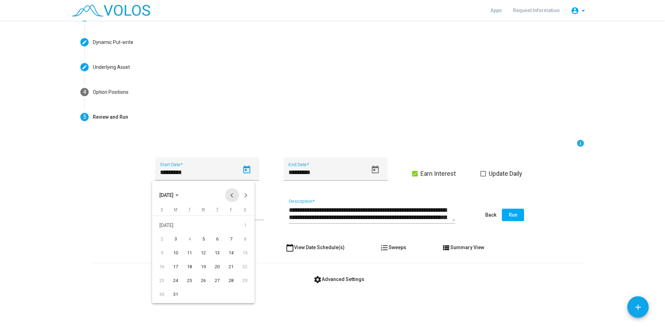
click at [230, 196] on button "Previous month" at bounding box center [232, 195] width 14 height 14
click at [173, 195] on span "APR 2023" at bounding box center [166, 196] width 14 height 6
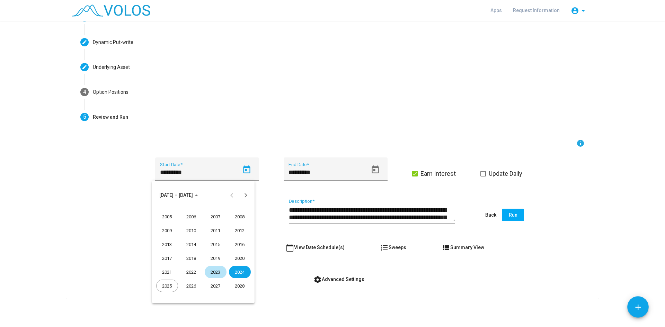
click at [212, 258] on div "2019" at bounding box center [216, 258] width 22 height 12
click at [165, 230] on div "JAN" at bounding box center [167, 230] width 22 height 12
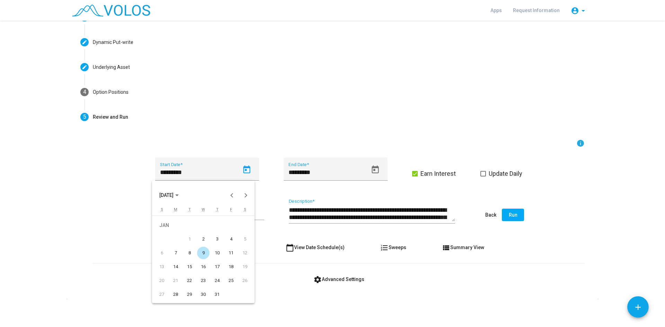
click at [603, 258] on div at bounding box center [332, 163] width 665 height 327
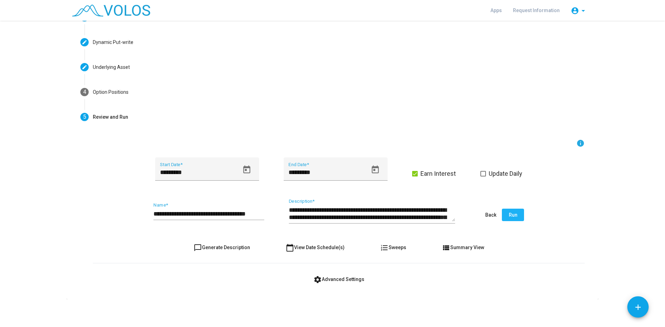
click at [508, 216] on span "Run" at bounding box center [512, 215] width 9 height 6
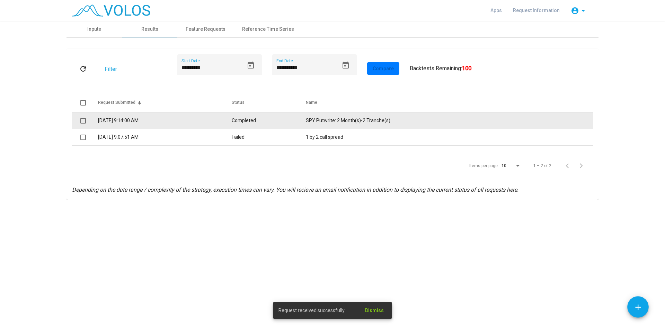
click at [126, 123] on td "[DATE] 9:14:00 AM" at bounding box center [165, 120] width 134 height 17
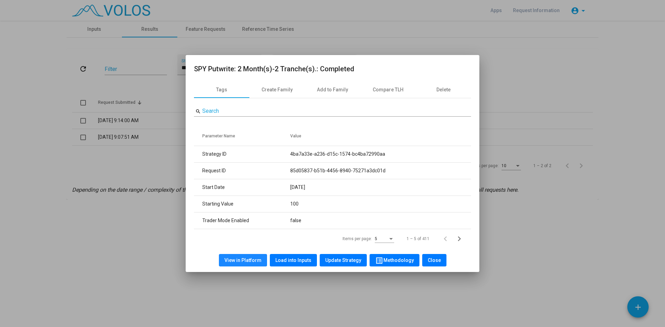
click at [247, 259] on span "View in Platform" at bounding box center [242, 260] width 37 height 6
click at [435, 259] on span "Close" at bounding box center [433, 260] width 13 height 6
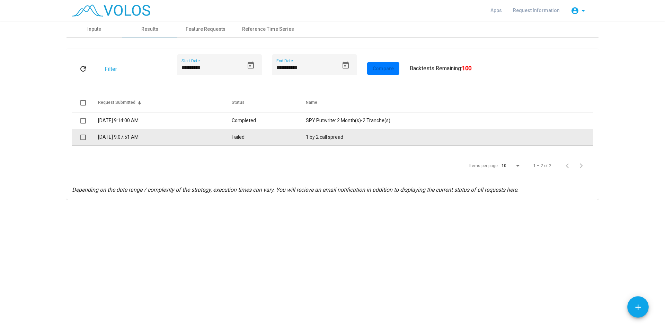
click at [220, 139] on td "[DATE] 9:07:51 AM" at bounding box center [165, 137] width 134 height 17
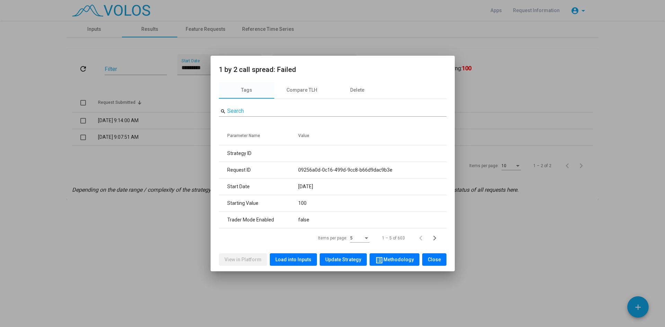
click at [346, 259] on span "Update Strategy" at bounding box center [343, 260] width 36 height 6
click at [348, 262] on span "Update Strategy" at bounding box center [343, 260] width 36 height 6
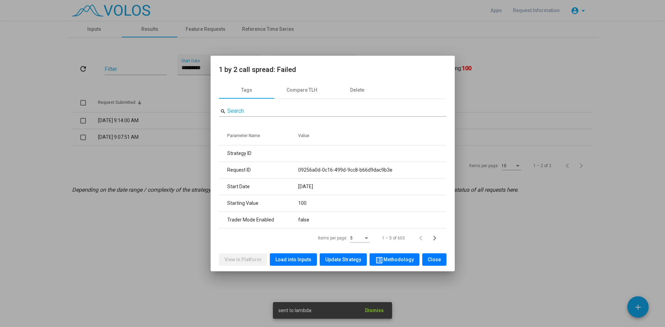
click at [436, 260] on span "Close" at bounding box center [433, 260] width 13 height 6
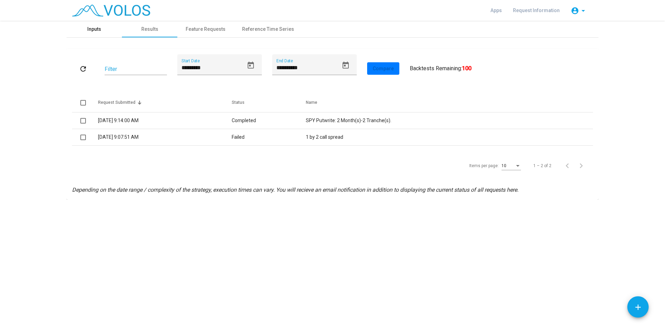
click at [93, 29] on div "Inputs" at bounding box center [94, 29] width 14 height 7
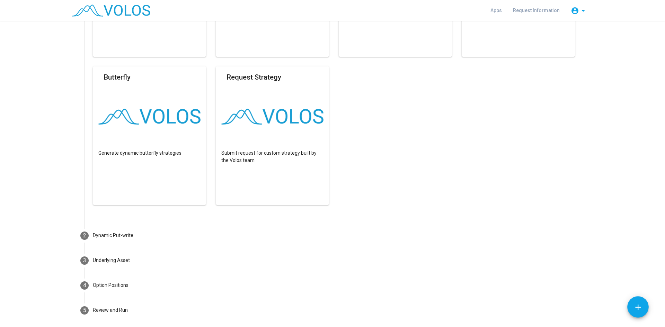
scroll to position [278, 0]
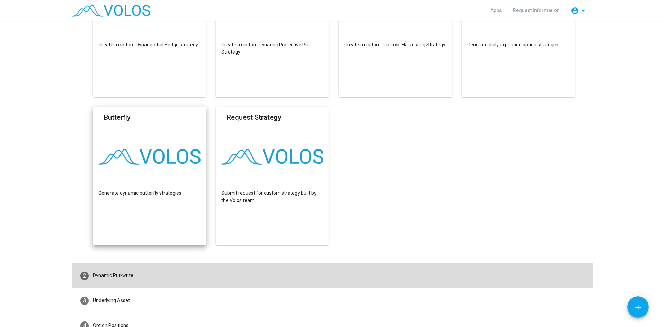
click at [97, 270] on mat-step-header "2 Dynamic Put-write" at bounding box center [332, 275] width 521 height 25
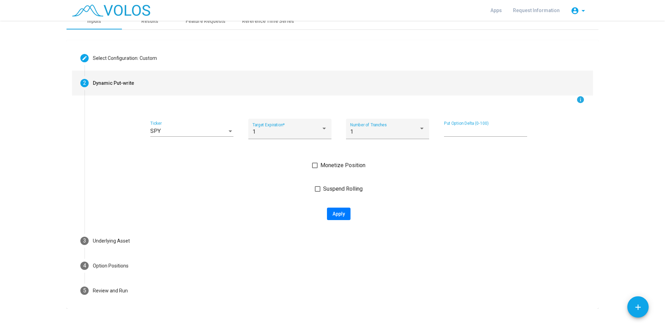
scroll to position [0, 0]
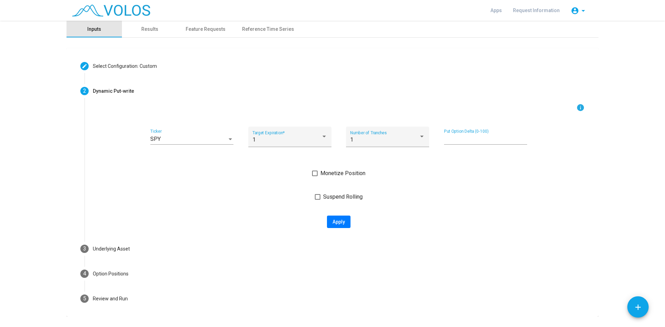
click at [98, 32] on div "Inputs" at bounding box center [94, 29] width 14 height 7
click at [108, 11] on img at bounding box center [111, 10] width 78 height 12
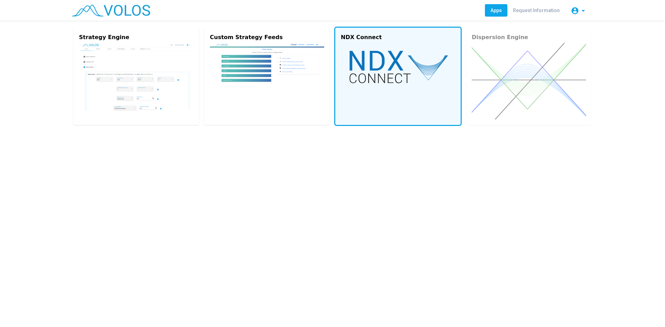
click at [377, 85] on img at bounding box center [398, 66] width 114 height 47
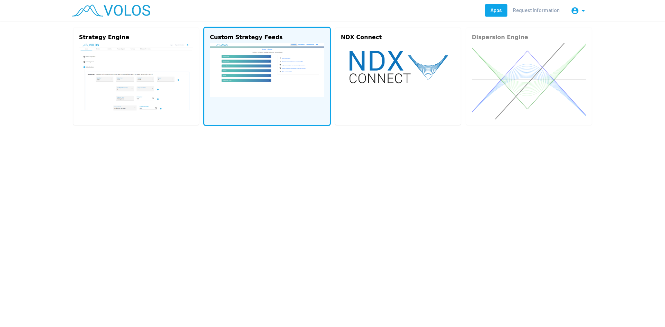
click at [235, 88] on img at bounding box center [267, 70] width 114 height 54
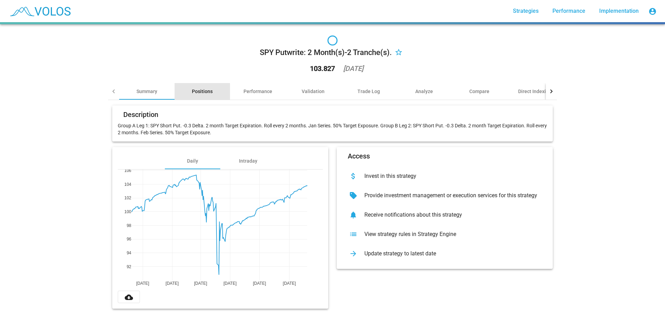
click at [198, 87] on div "Positions" at bounding box center [201, 91] width 55 height 17
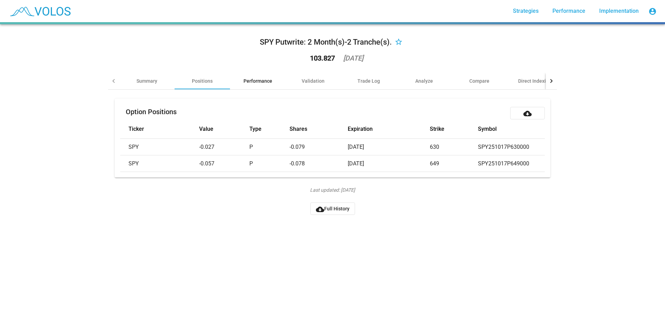
click at [256, 80] on div "Performance" at bounding box center [257, 81] width 29 height 7
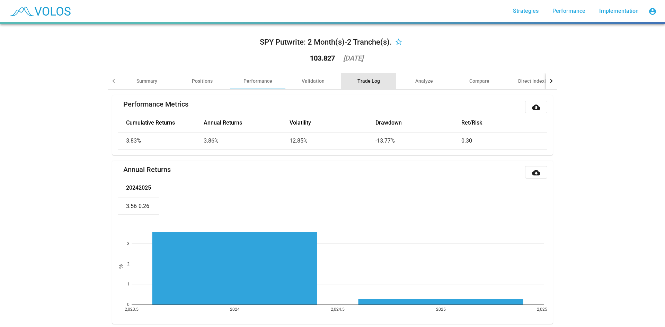
click at [361, 80] on div "Trade Log" at bounding box center [368, 81] width 22 height 7
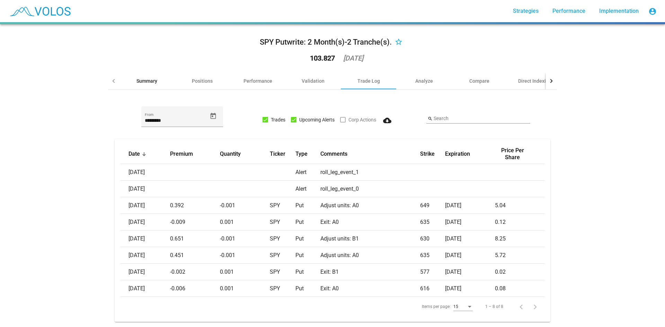
click at [140, 80] on div "Summary" at bounding box center [146, 81] width 21 height 7
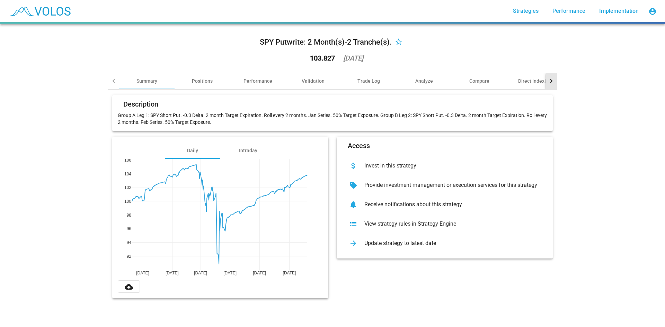
click at [549, 76] on div at bounding box center [550, 81] width 11 height 17
click at [109, 82] on div at bounding box center [113, 81] width 11 height 17
click at [112, 80] on div at bounding box center [114, 81] width 4 height 4
click at [532, 9] on span "Strategies" at bounding box center [526, 11] width 26 height 7
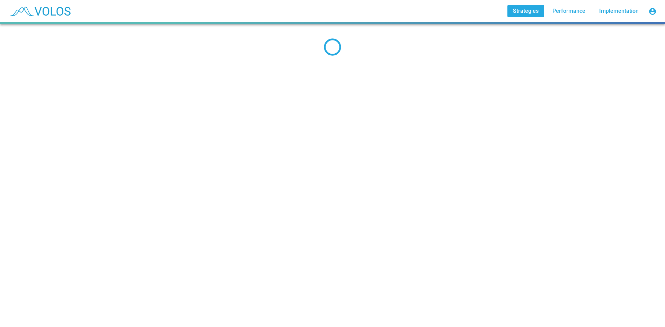
click at [42, 8] on img at bounding box center [40, 10] width 69 height 17
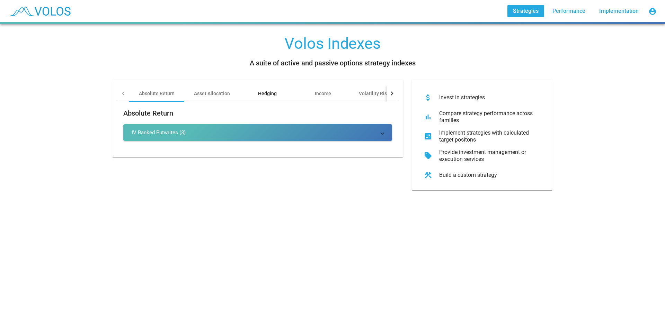
click at [272, 91] on div "Hedging" at bounding box center [267, 93] width 19 height 7
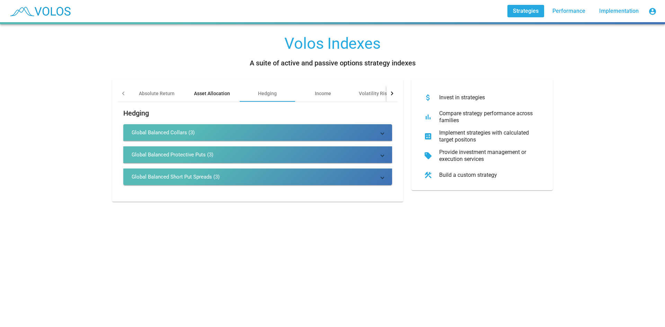
click at [213, 94] on div "Asset Allocation" at bounding box center [212, 93] width 36 height 7
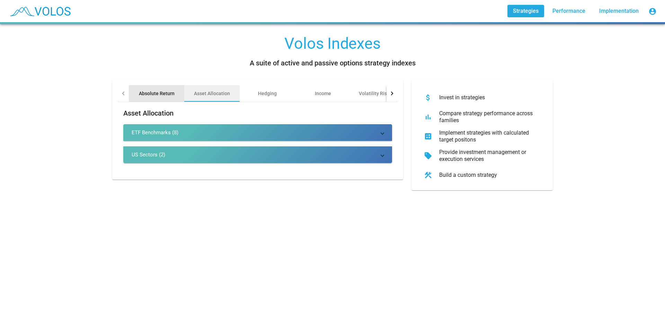
click at [156, 94] on div "Absolute Return" at bounding box center [157, 93] width 36 height 7
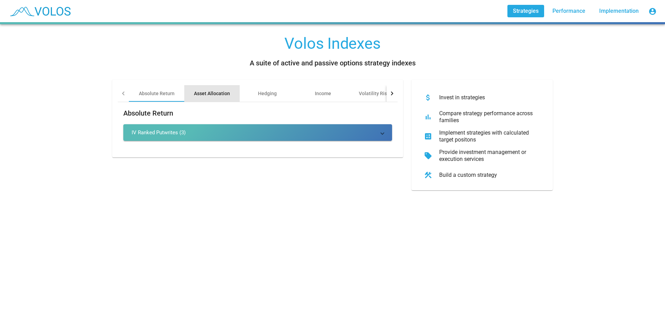
click at [212, 95] on div "Asset Allocation" at bounding box center [212, 93] width 36 height 7
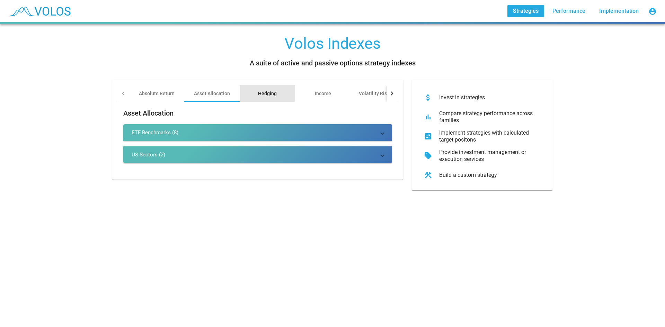
click at [262, 90] on div "Hedging" at bounding box center [267, 93] width 19 height 7
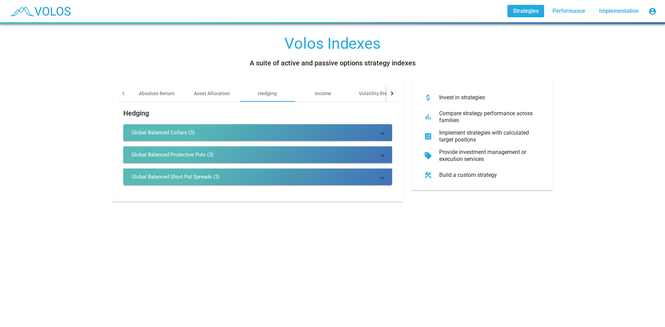
click at [372, 130] on mat-panel-title "Global Balanced Collars (3)" at bounding box center [254, 132] width 244 height 7
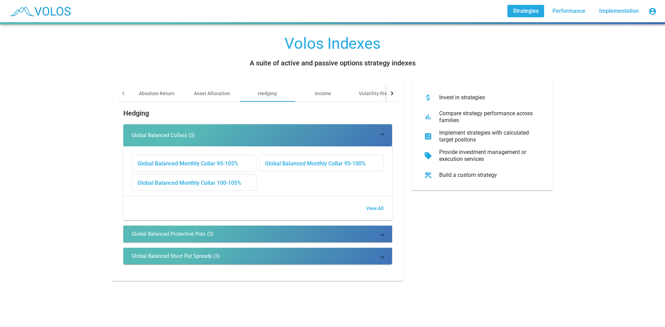
click at [177, 165] on div "Global Balanced Monthly Collar 95-105%" at bounding box center [194, 163] width 124 height 17
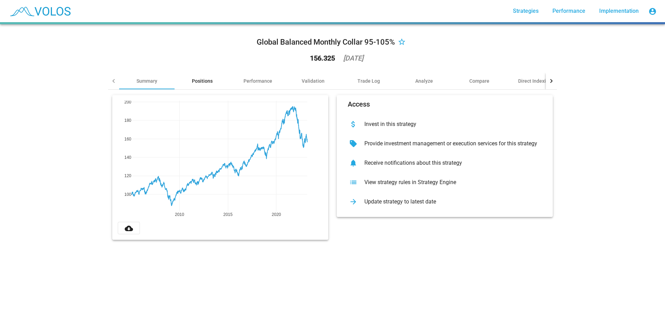
click at [205, 85] on div "Positions" at bounding box center [201, 81] width 55 height 17
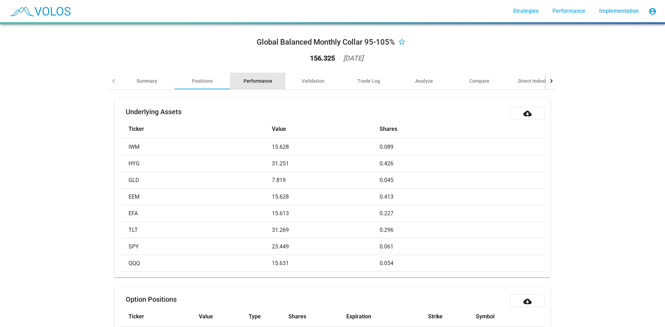
click at [262, 82] on div "Performance" at bounding box center [257, 81] width 29 height 7
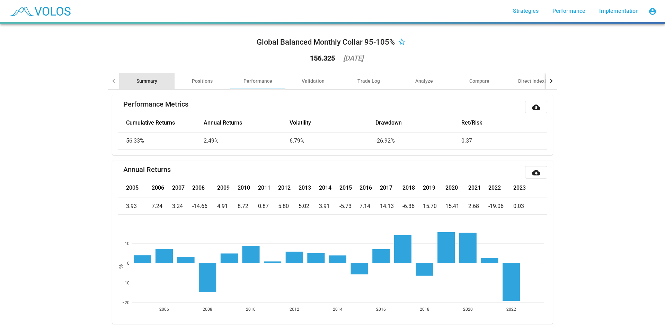
click at [147, 81] on div "Summary" at bounding box center [146, 81] width 21 height 7
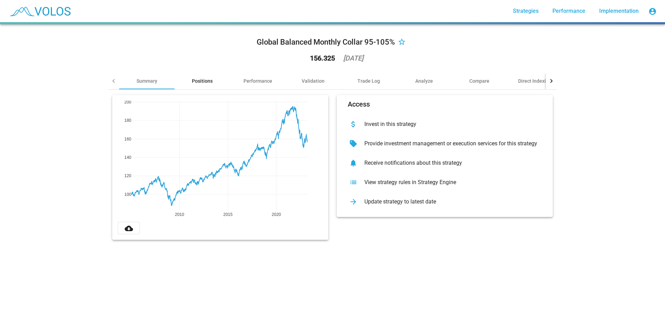
click at [196, 81] on div "Positions" at bounding box center [202, 81] width 21 height 7
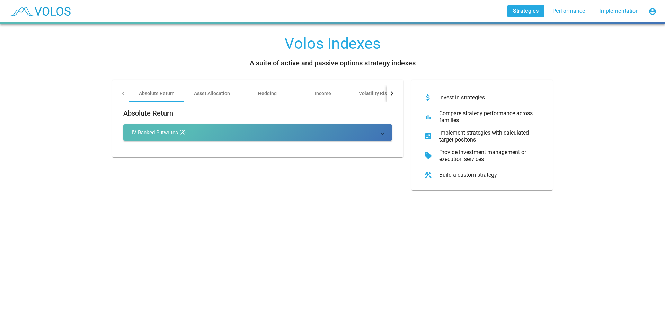
click at [122, 93] on div at bounding box center [124, 93] width 4 height 4
click at [202, 94] on div "Asset Allocation" at bounding box center [212, 93] width 36 height 7
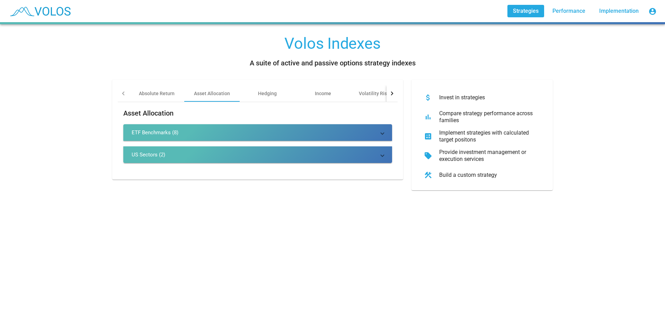
click at [205, 132] on mat-panel-title "ETF Benchmarks (8)" at bounding box center [254, 132] width 244 height 7
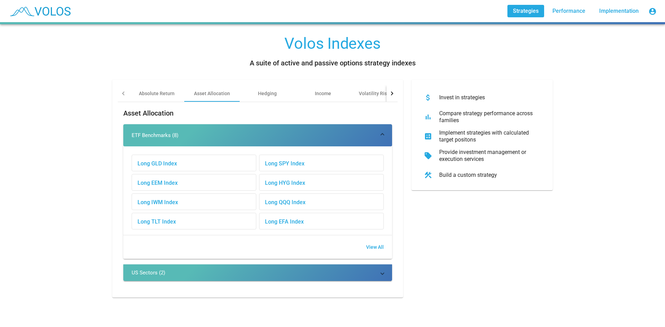
click at [212, 131] on mat-expansion-panel-header "ETF Benchmarks (8)" at bounding box center [257, 135] width 269 height 22
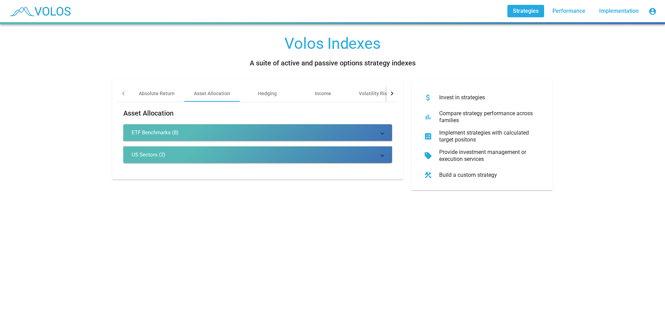
click at [211, 153] on mat-panel-title "US Sectors (2)" at bounding box center [254, 154] width 244 height 7
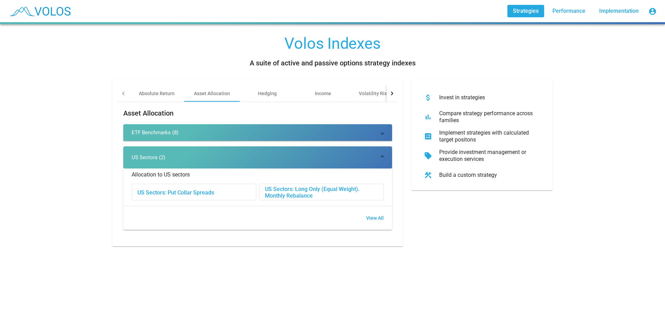
click at [224, 157] on mat-panel-title "US Sectors (2)" at bounding box center [254, 157] width 244 height 7
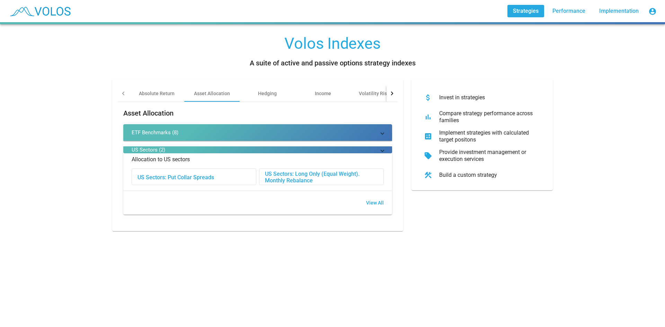
click at [224, 153] on mat-panel-title "US Sectors (2)" at bounding box center [254, 149] width 244 height 7
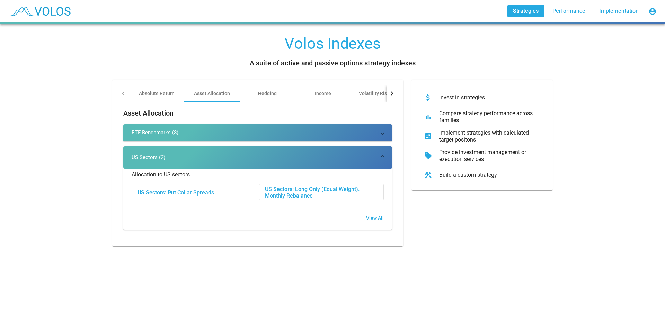
click at [222, 159] on mat-panel-title "US Sectors (2)" at bounding box center [254, 157] width 244 height 7
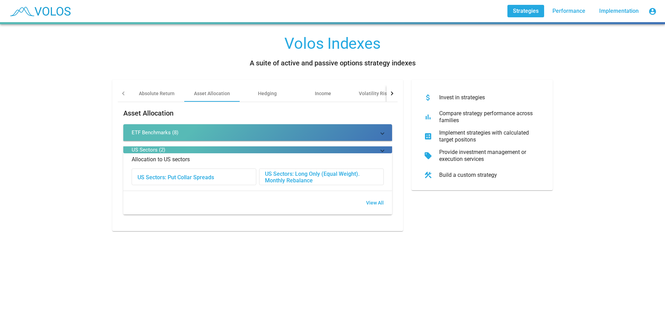
click at [224, 135] on mat-panel-title "ETF Benchmarks (8)" at bounding box center [254, 132] width 244 height 7
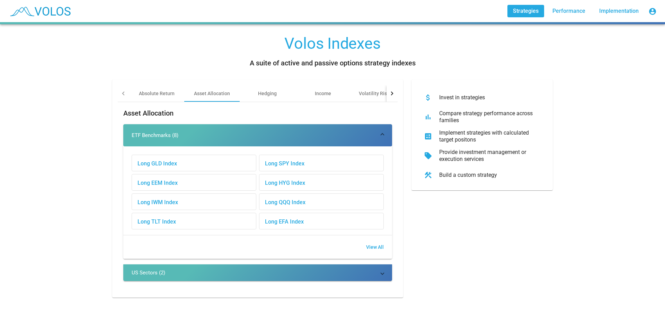
click at [224, 135] on mat-panel-title "ETF Benchmarks (8)" at bounding box center [254, 135] width 244 height 7
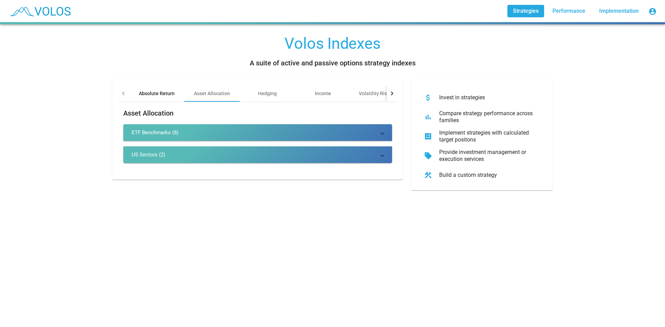
click at [157, 96] on div "Absolute Return" at bounding box center [157, 93] width 36 height 7
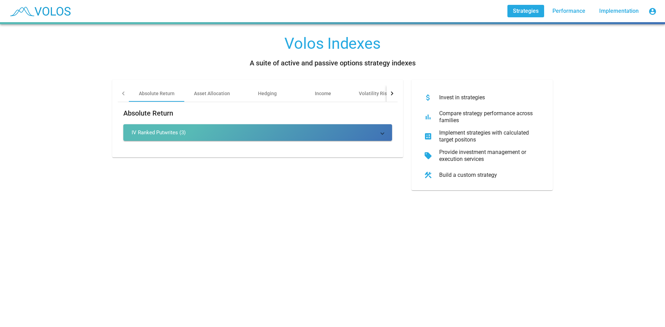
click at [125, 93] on div at bounding box center [123, 93] width 11 height 17
click at [123, 93] on div at bounding box center [124, 93] width 4 height 4
click at [119, 94] on div at bounding box center [123, 93] width 11 height 17
click at [218, 97] on div "Asset Allocation" at bounding box center [212, 93] width 36 height 7
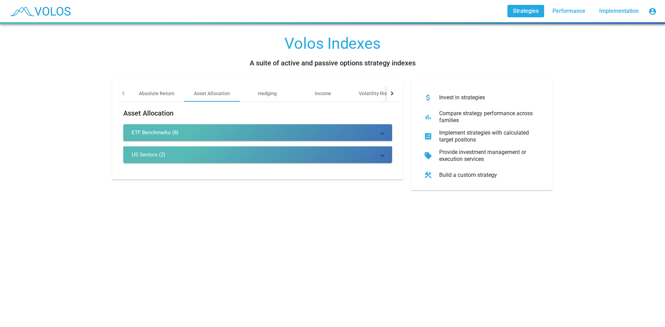
click at [211, 129] on mat-panel-title "ETF Benchmarks (8)" at bounding box center [254, 132] width 244 height 7
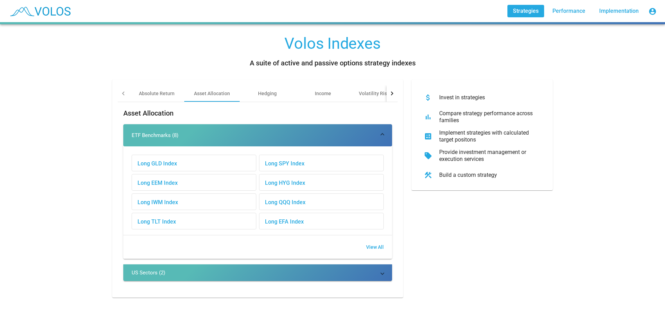
click at [215, 123] on div "Asset Allocation ETF Benchmarks (8) Long GLD Index Long SPY Index Long EEM Inde…" at bounding box center [258, 197] width 280 height 190
click at [215, 129] on mat-expansion-panel-header "ETF Benchmarks (8)" at bounding box center [257, 135] width 269 height 22
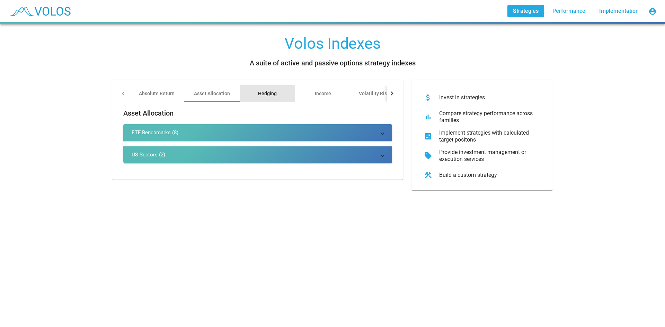
click at [261, 91] on div "Hedging" at bounding box center [267, 93] width 19 height 7
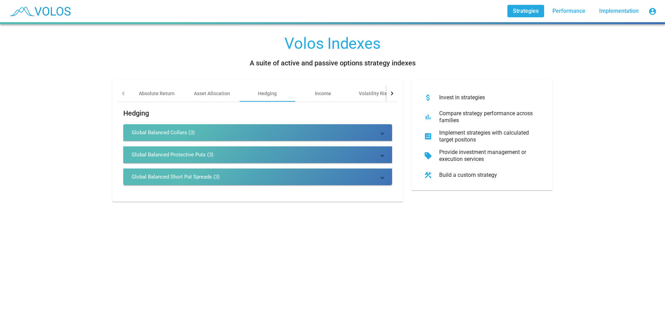
click at [238, 175] on mat-panel-title "Global Balanced Short Put Spreads (3)" at bounding box center [254, 176] width 244 height 7
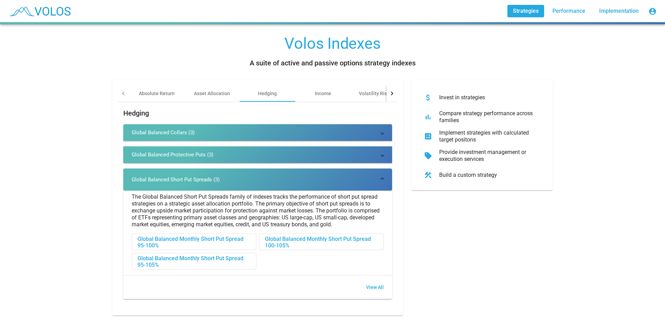
click at [238, 175] on mat-expansion-panel-header "Global Balanced Short Put Spreads (3)" at bounding box center [257, 180] width 269 height 22
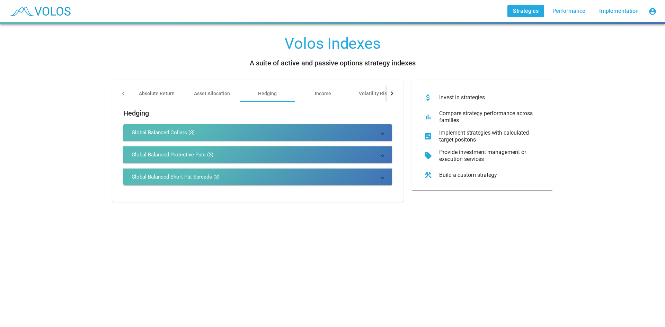
click at [240, 132] on mat-panel-title "Global Balanced Collars (3)" at bounding box center [254, 132] width 244 height 7
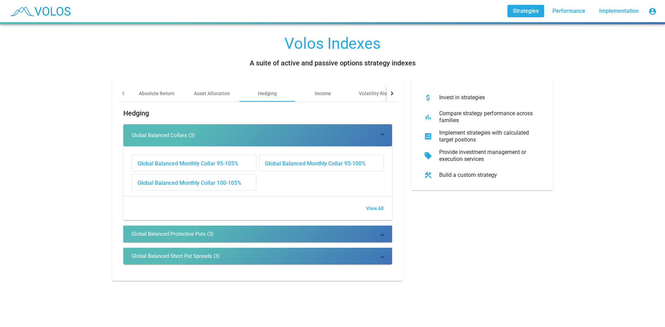
click at [377, 210] on span "View All" at bounding box center [375, 209] width 18 height 6
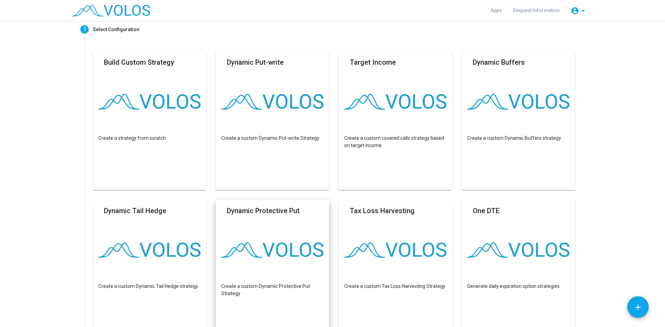
scroll to position [35, 0]
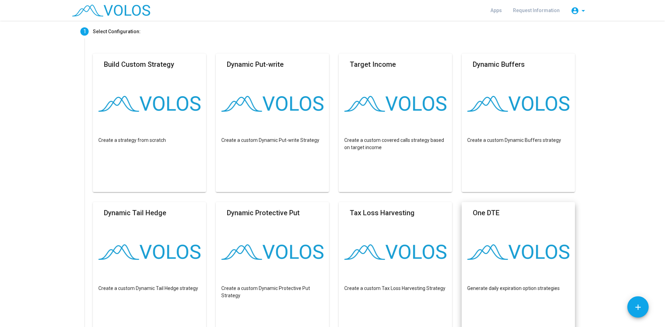
click at [541, 265] on mat-card "One DTE Generate daily expiration option strategies" at bounding box center [517, 271] width 113 height 138
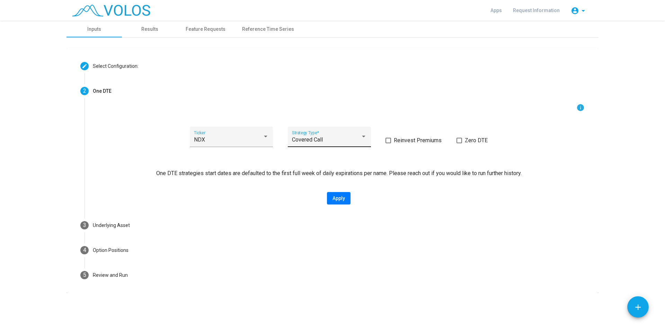
click at [361, 137] on div at bounding box center [363, 137] width 6 height 6
click at [332, 161] on span "PutWrite" at bounding box center [329, 156] width 75 height 17
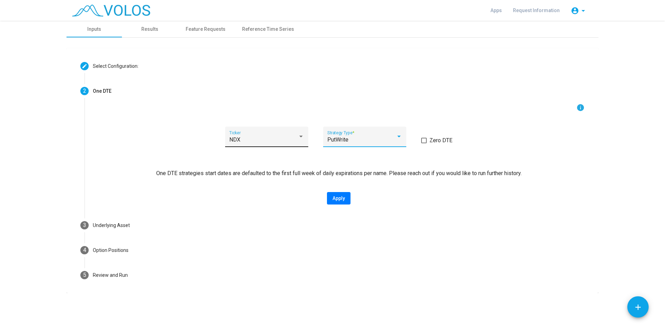
click at [270, 140] on div "NDX" at bounding box center [263, 140] width 69 height 6
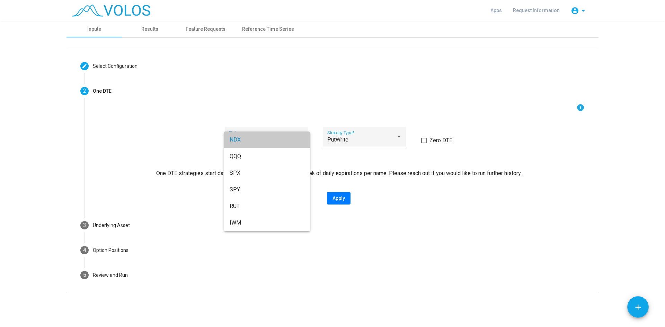
click at [270, 140] on span "NDX" at bounding box center [266, 140] width 75 height 17
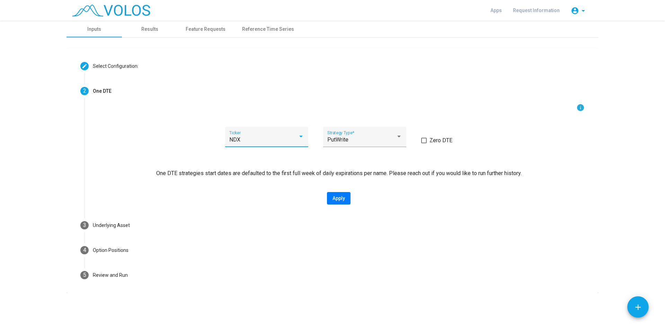
click at [422, 141] on span at bounding box center [424, 141] width 6 height 6
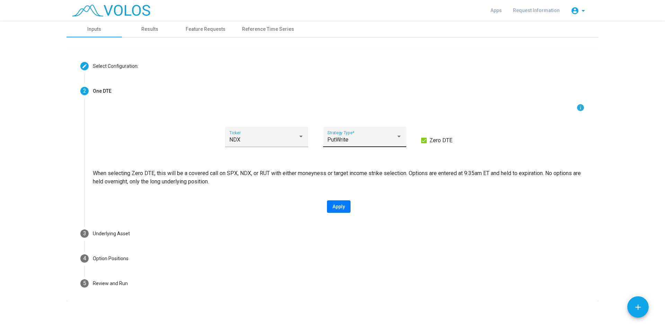
click at [364, 142] on div "PutWrite" at bounding box center [361, 140] width 69 height 6
click at [369, 139] on span "PutWrite" at bounding box center [362, 140] width 75 height 17
click at [337, 201] on button "Apply" at bounding box center [339, 206] width 24 height 12
type input "*********"
type input "**********"
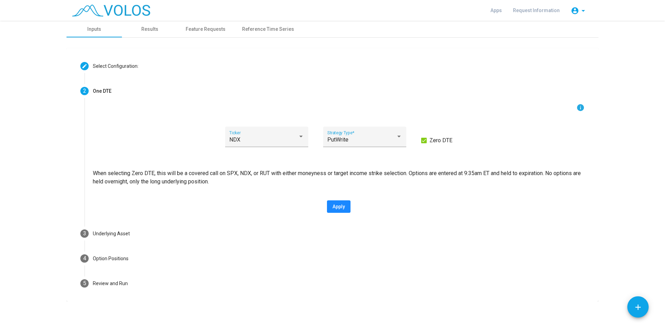
type textarea "**********"
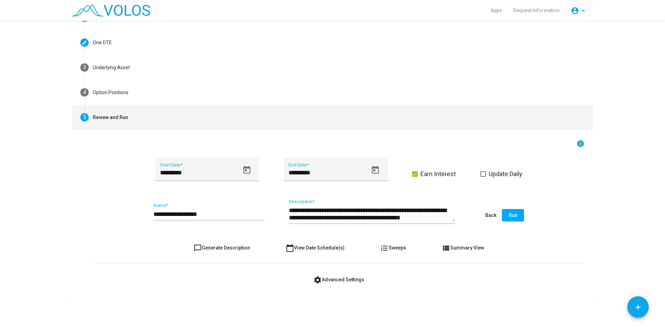
scroll to position [49, 0]
click at [208, 174] on input "*********" at bounding box center [199, 172] width 79 height 7
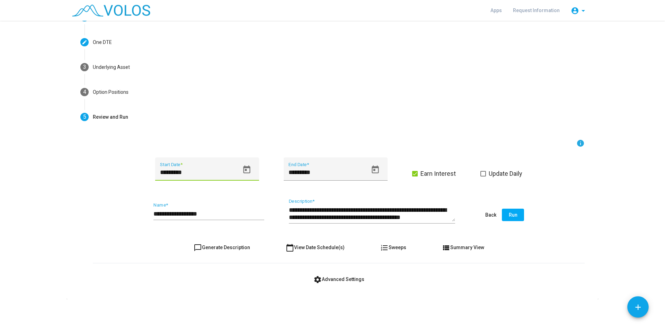
type input "*********"
click at [50, 227] on as-strategy-engine-wrapper "**********" at bounding box center [332, 135] width 665 height 327
click at [509, 215] on span "Run" at bounding box center [512, 215] width 9 height 6
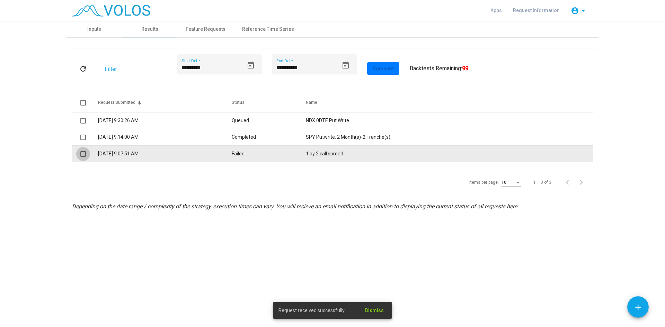
click at [82, 154] on span at bounding box center [83, 154] width 6 height 6
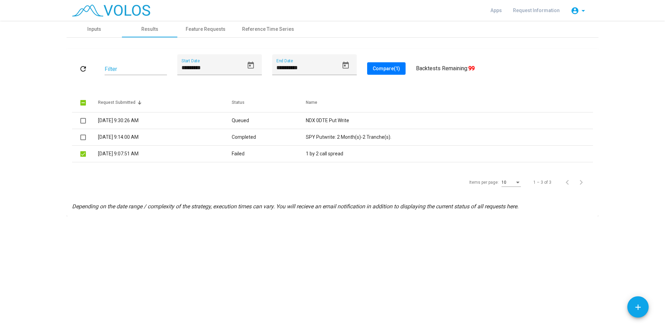
click at [0, 129] on as-strategy-engine-wrapper "**********" at bounding box center [332, 119] width 665 height 196
click at [81, 165] on div "**********" at bounding box center [332, 132] width 521 height 156
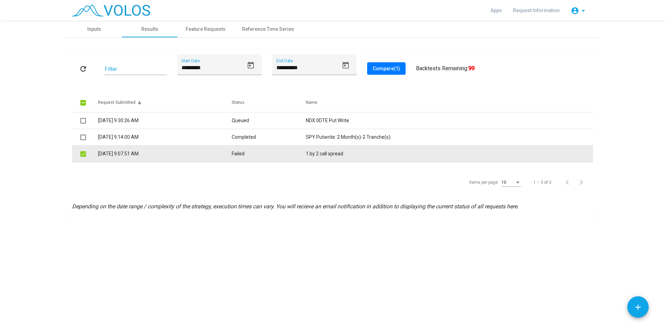
click at [81, 157] on mat-checkbox at bounding box center [83, 153] width 6 height 7
click at [82, 153] on span at bounding box center [83, 154] width 6 height 6
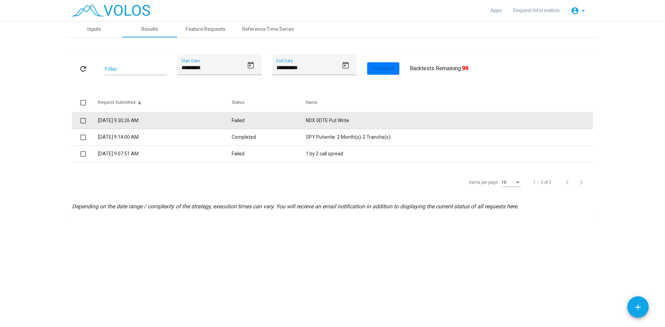
click at [77, 119] on td at bounding box center [85, 120] width 26 height 17
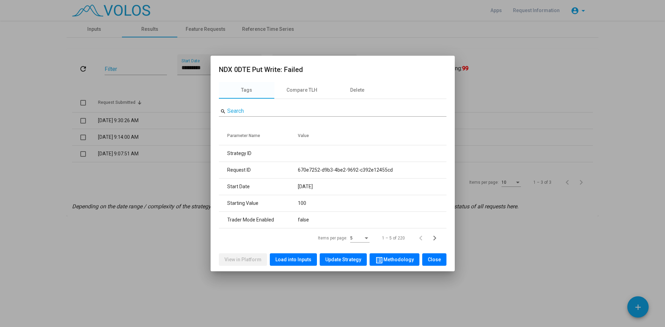
click at [439, 261] on button "Close" at bounding box center [434, 259] width 24 height 12
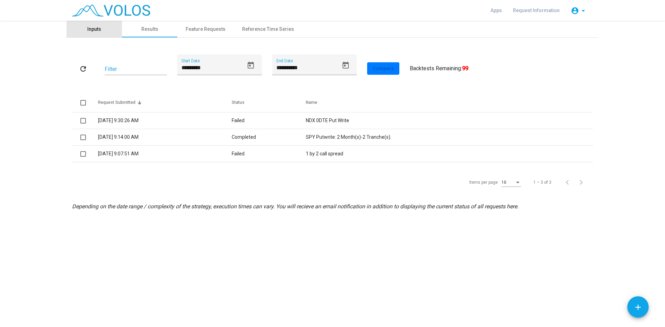
click at [85, 30] on div "Inputs" at bounding box center [93, 29] width 55 height 17
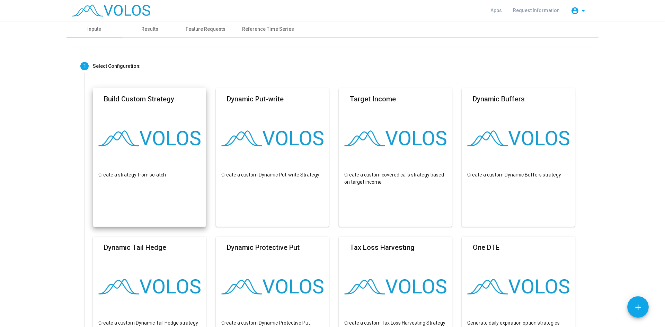
click at [132, 141] on img at bounding box center [149, 138] width 102 height 16
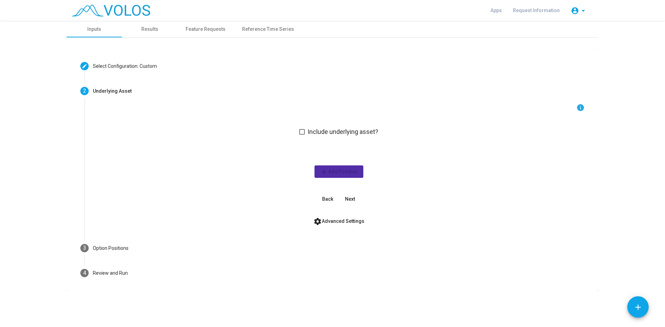
click at [298, 134] on div "info Include underlying asset? add Add Position Back Next" at bounding box center [338, 154] width 491 height 102
click at [302, 132] on span at bounding box center [302, 132] width 6 height 6
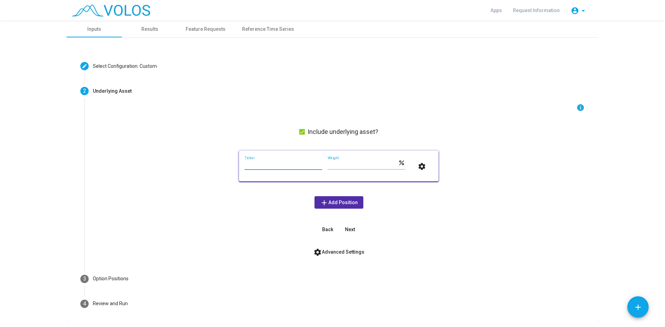
click at [271, 166] on input "Ticker" at bounding box center [283, 165] width 78 height 6
type input "***"
click at [349, 232] on span "Next" at bounding box center [350, 230] width 10 height 6
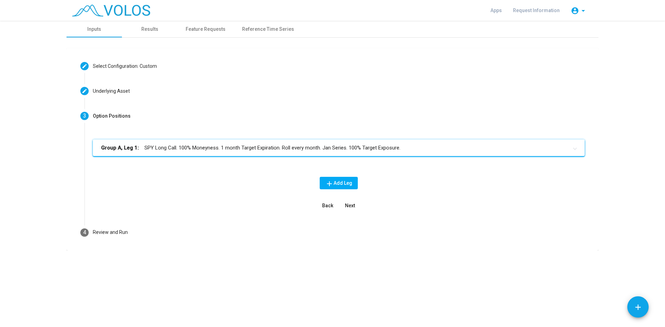
click at [159, 150] on mat-panel-title "Group A, Leg 1: SPY Long Call. 100% Moneyness. 1 month Target Expiration. Roll …" at bounding box center [334, 148] width 467 height 8
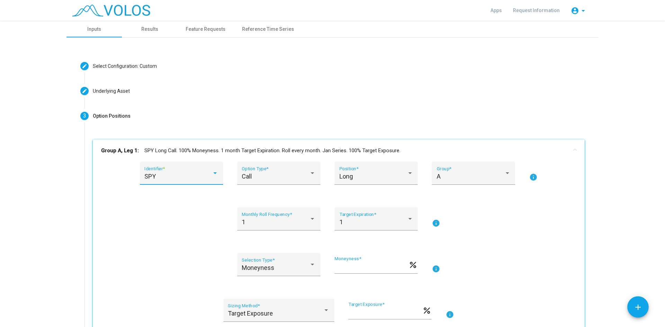
click at [178, 176] on div "SPY" at bounding box center [177, 176] width 67 height 7
type input "***"
click at [274, 116] on div at bounding box center [332, 163] width 665 height 327
click at [182, 174] on div "SPY" at bounding box center [177, 176] width 67 height 7
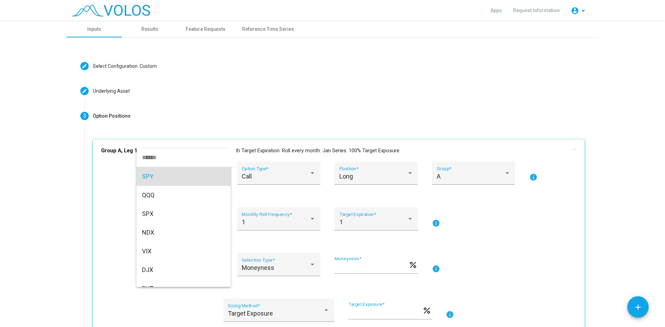
click at [157, 161] on input "dropdown search" at bounding box center [186, 157] width 100 height 19
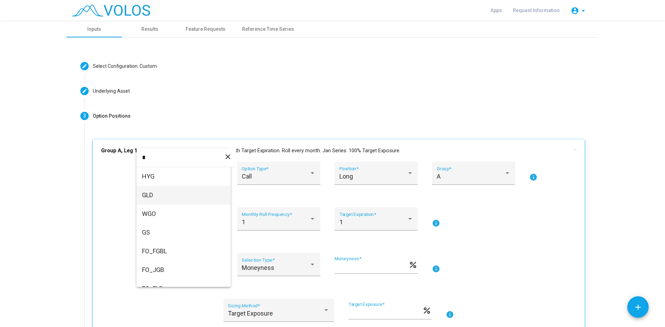
type input "*"
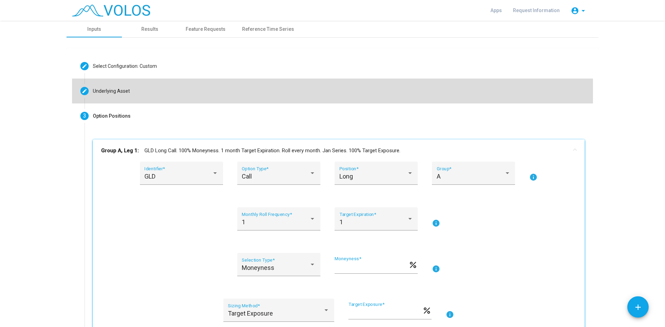
click at [114, 92] on div "Underlying Asset" at bounding box center [111, 91] width 37 height 7
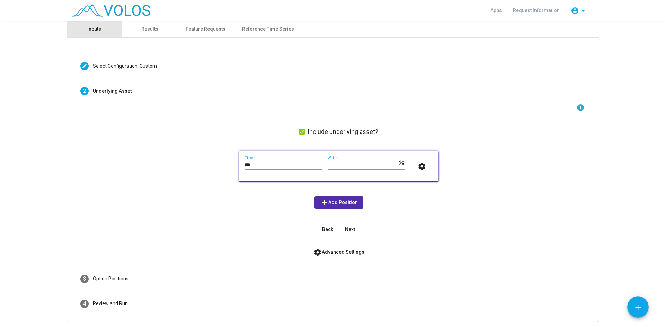
click at [92, 27] on div "Inputs" at bounding box center [94, 29] width 14 height 7
click at [157, 29] on div "Results" at bounding box center [149, 29] width 55 height 17
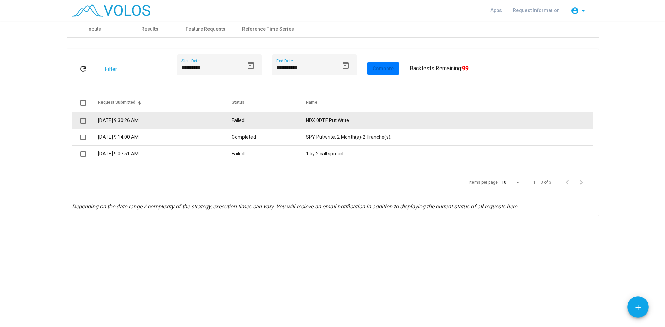
click at [85, 120] on span at bounding box center [83, 121] width 6 height 6
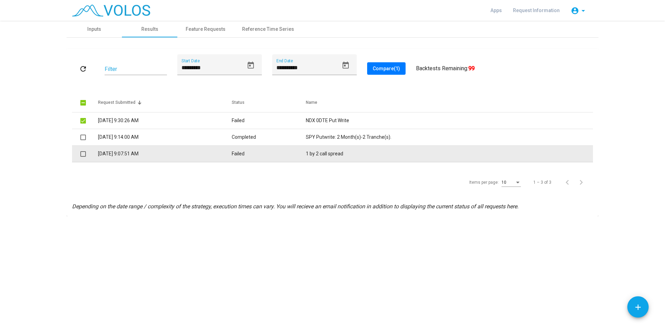
click at [84, 148] on td at bounding box center [85, 154] width 26 height 17
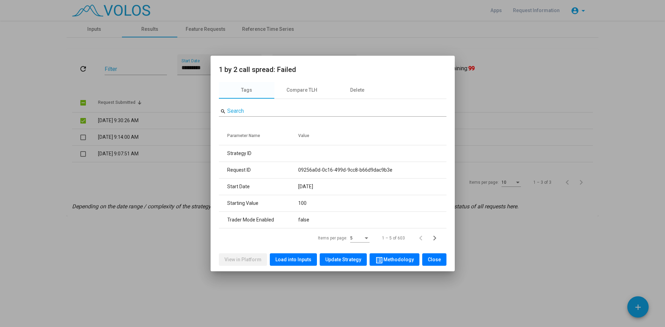
click at [434, 262] on span "Close" at bounding box center [433, 260] width 13 height 6
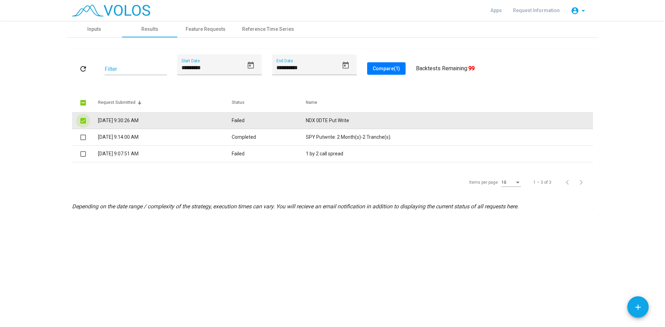
click at [82, 121] on span at bounding box center [83, 121] width 6 height 6
